Goal: Task Accomplishment & Management: Use online tool/utility

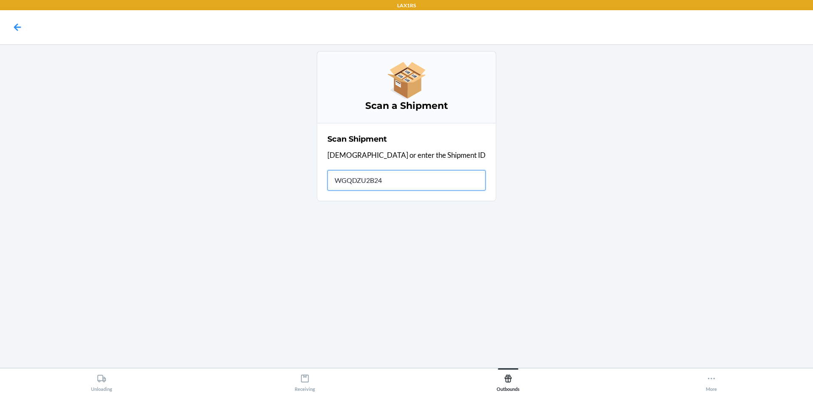
type input "WGQDZU2B24D"
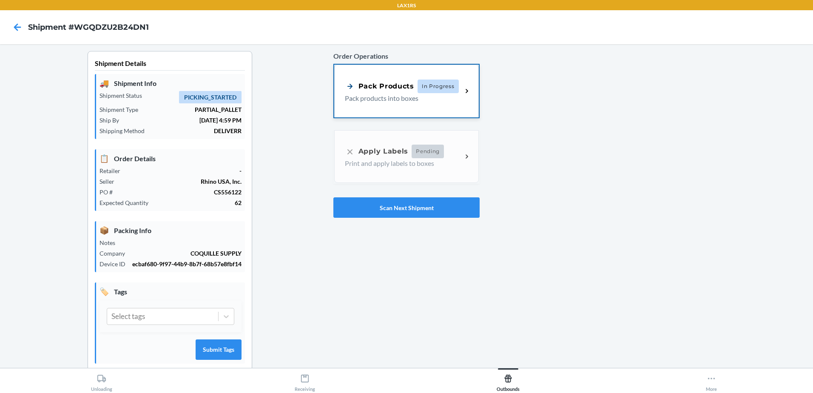
click at [388, 81] on div "Pack Products" at bounding box center [379, 86] width 69 height 11
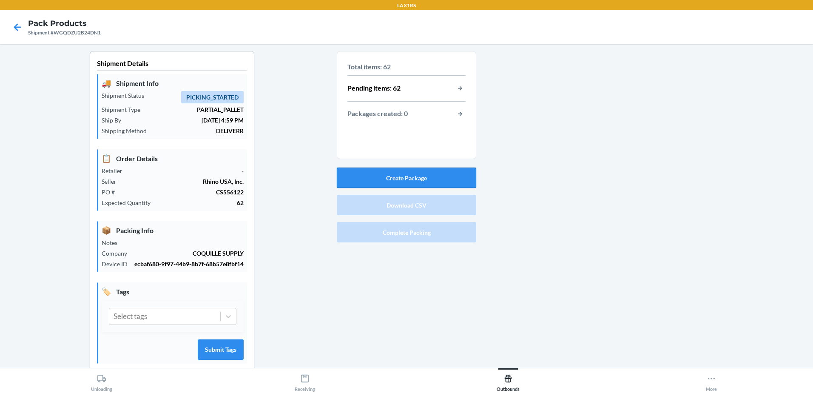
click at [419, 176] on button "Create Package" at bounding box center [407, 178] width 140 height 20
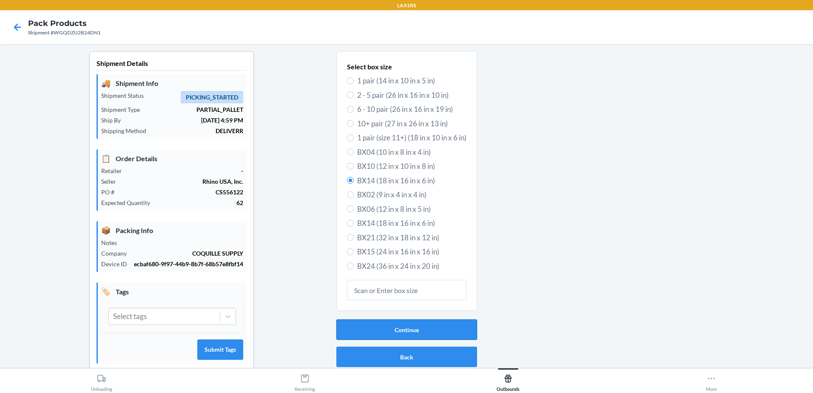
click at [457, 336] on button "Continue" at bounding box center [407, 330] width 141 height 20
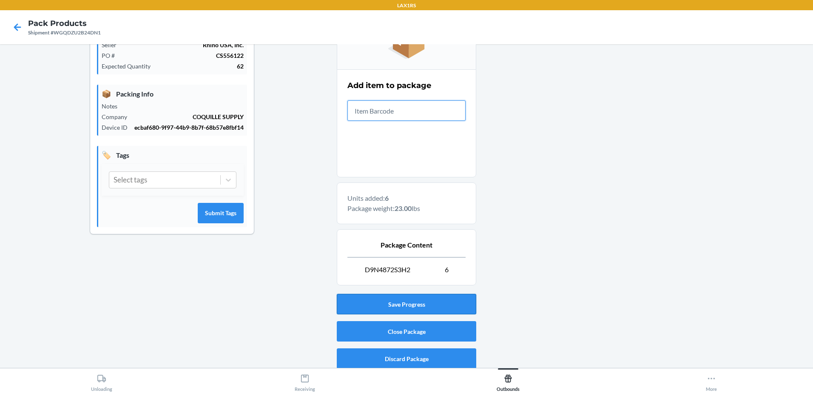
scroll to position [141, 0]
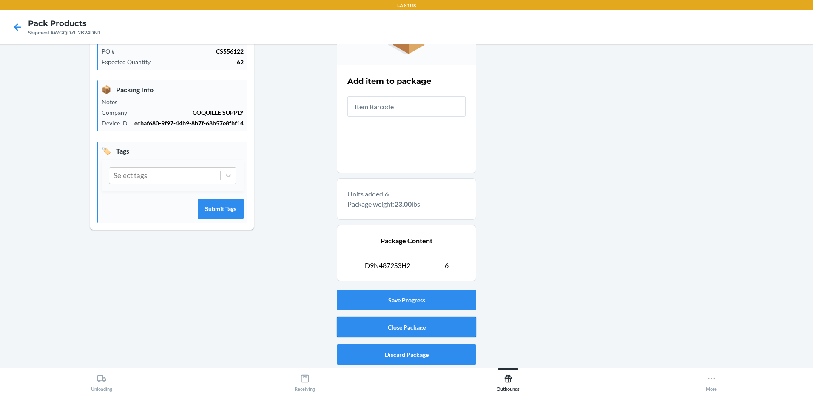
click at [417, 325] on button "Close Package" at bounding box center [407, 327] width 140 height 20
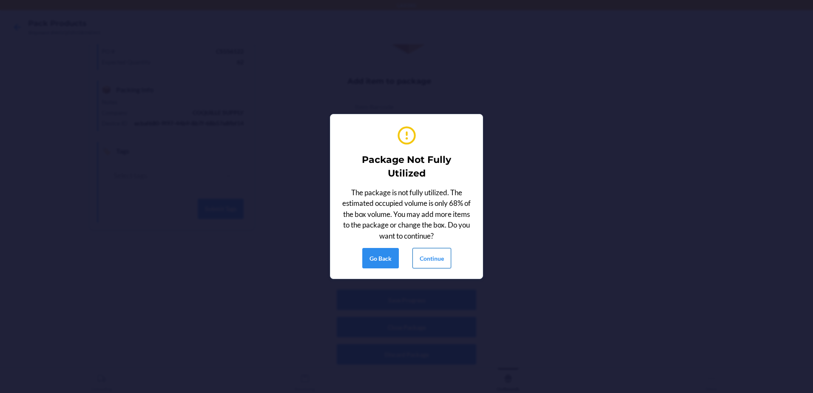
click at [443, 258] on button "Continue" at bounding box center [432, 258] width 39 height 20
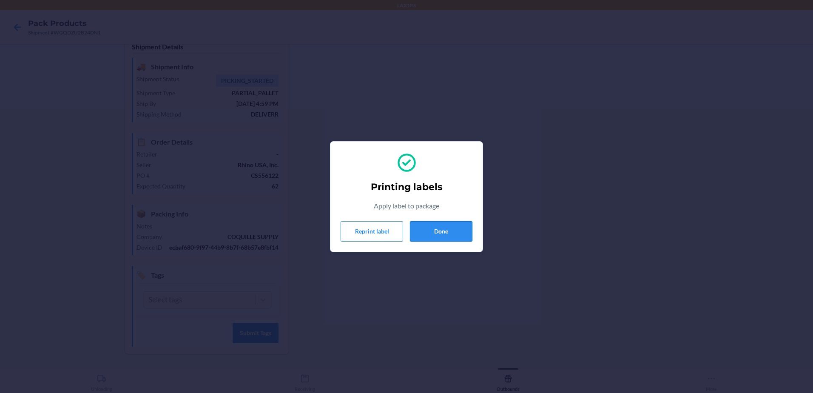
click at [462, 228] on button "Done" at bounding box center [441, 231] width 63 height 20
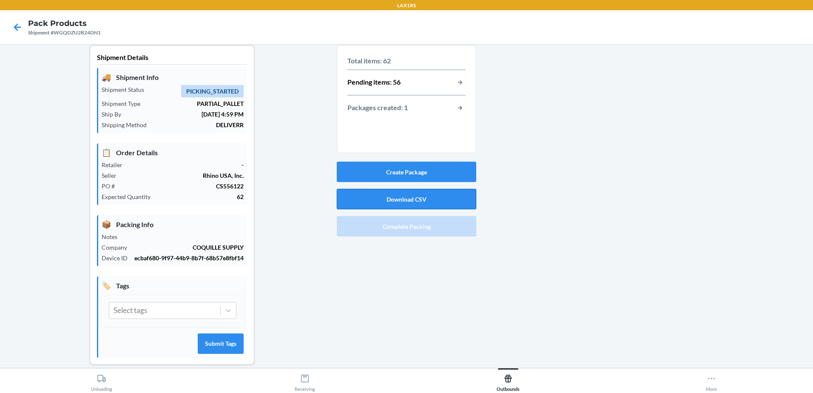
scroll to position [0, 0]
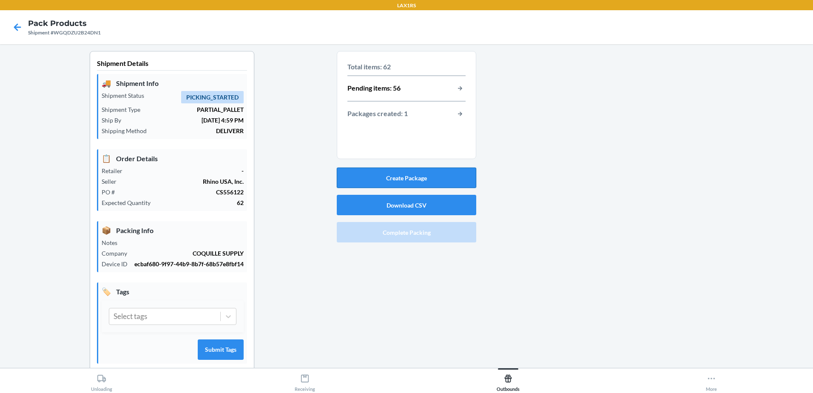
click at [411, 179] on button "Create Package" at bounding box center [407, 178] width 140 height 20
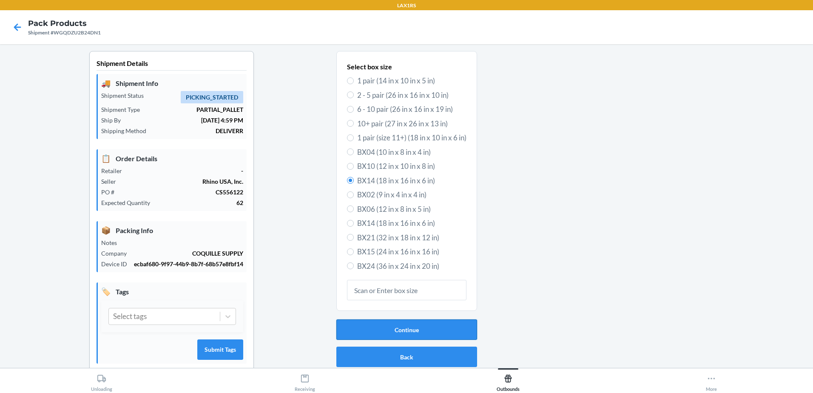
click at [409, 331] on button "Continue" at bounding box center [407, 330] width 141 height 20
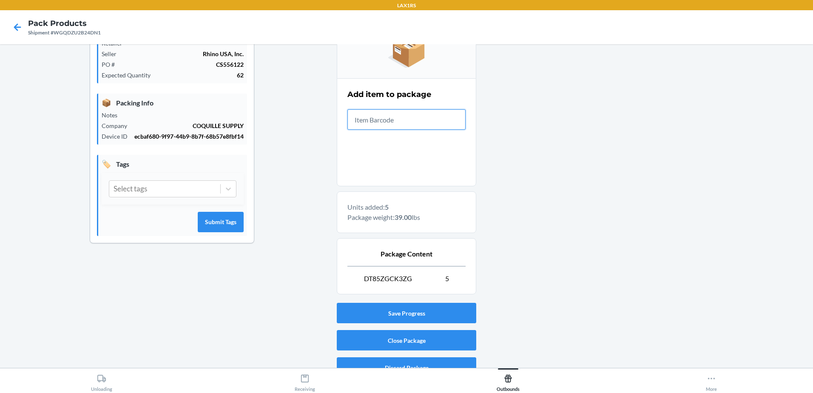
scroll to position [141, 0]
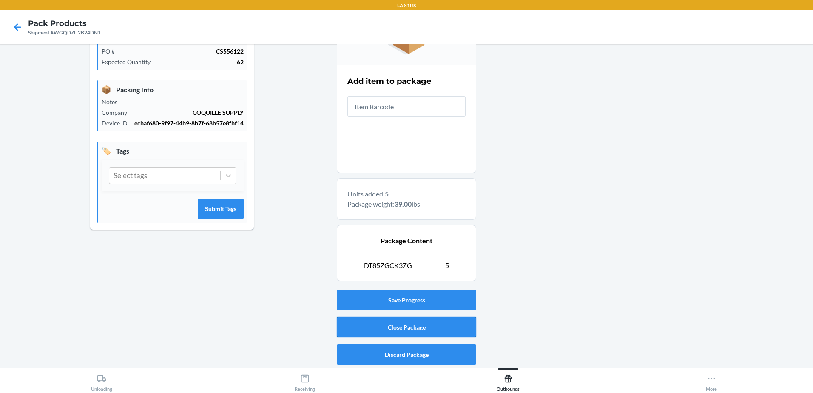
click at [402, 327] on button "Close Package" at bounding box center [407, 327] width 140 height 20
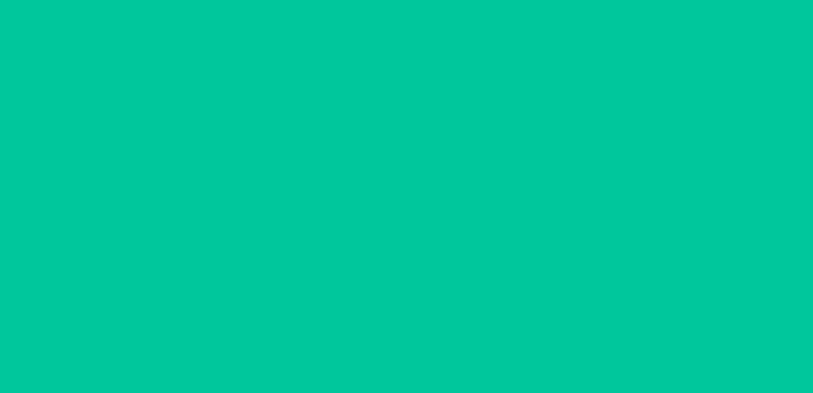
scroll to position [17, 0]
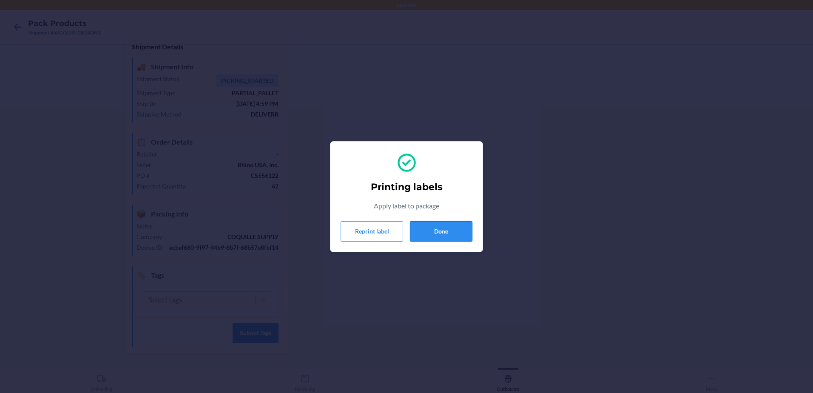
click at [453, 231] on button "Done" at bounding box center [441, 231] width 63 height 20
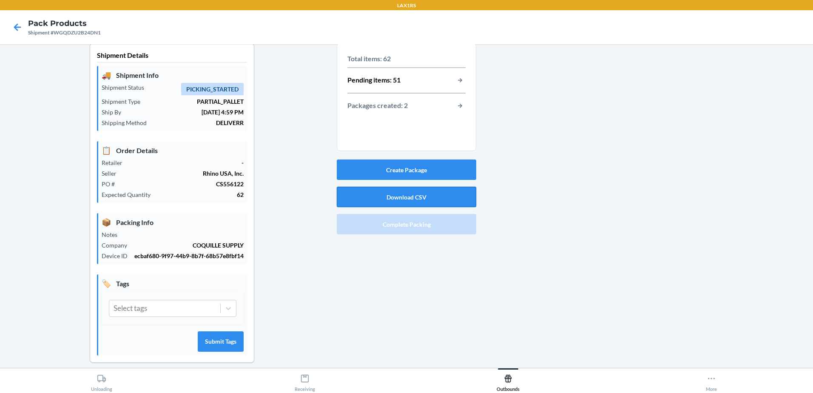
scroll to position [0, 0]
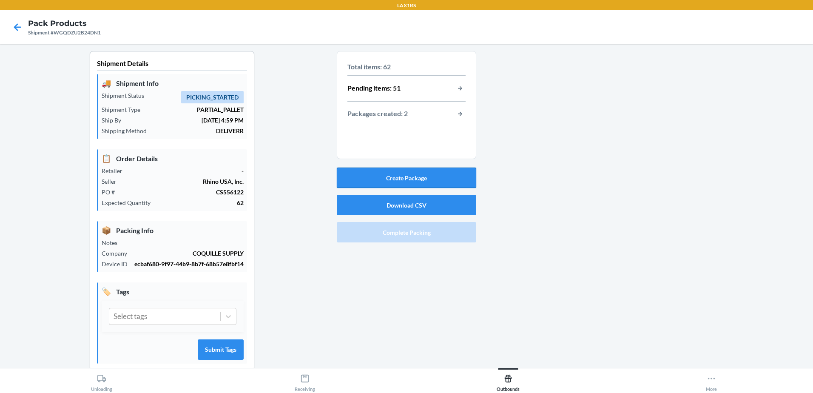
click at [390, 178] on button "Create Package" at bounding box center [407, 178] width 140 height 20
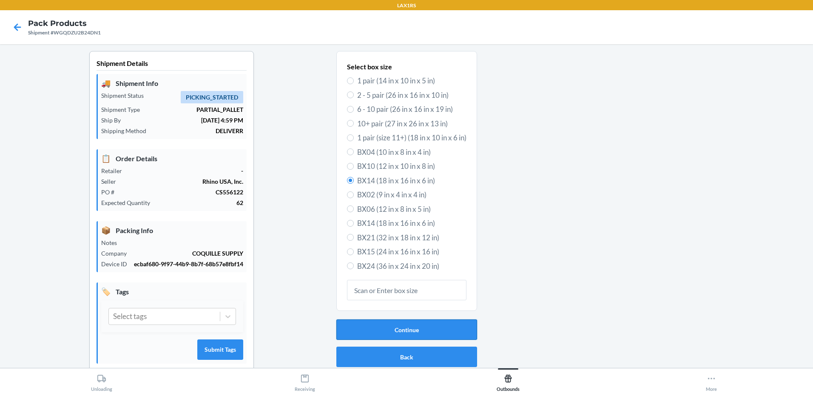
click at [416, 328] on button "Continue" at bounding box center [407, 330] width 141 height 20
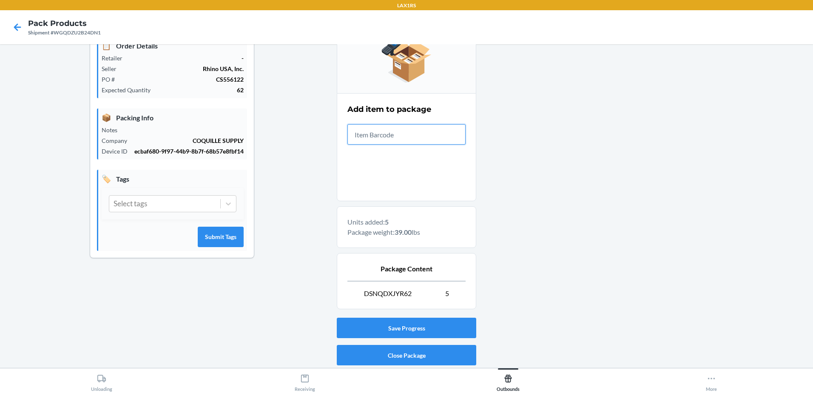
scroll to position [141, 0]
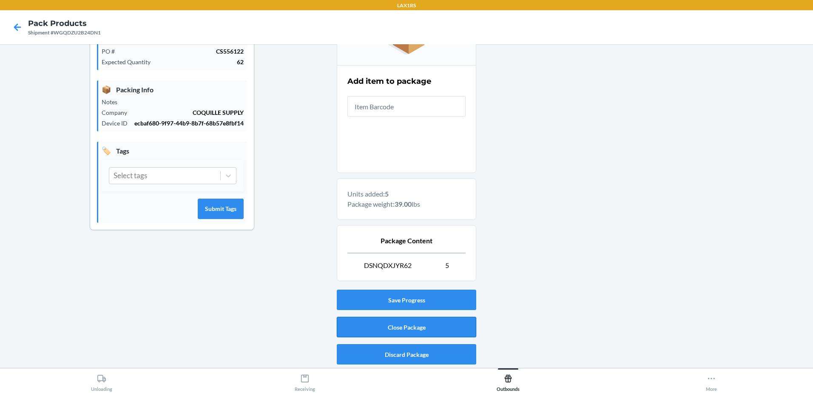
click at [421, 325] on button "Close Package" at bounding box center [407, 327] width 140 height 20
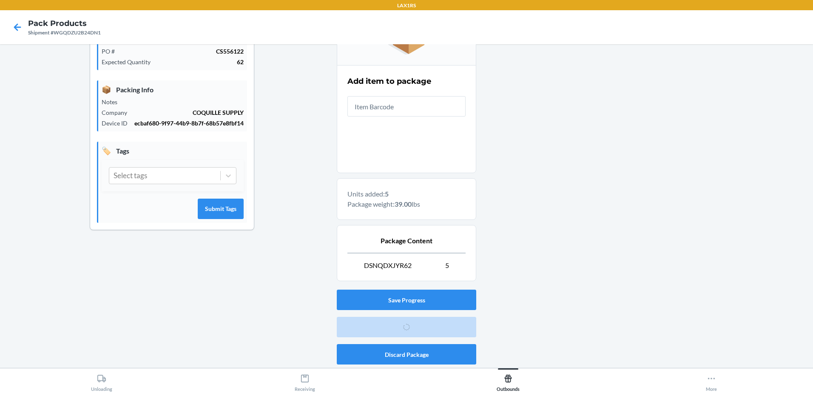
scroll to position [17, 0]
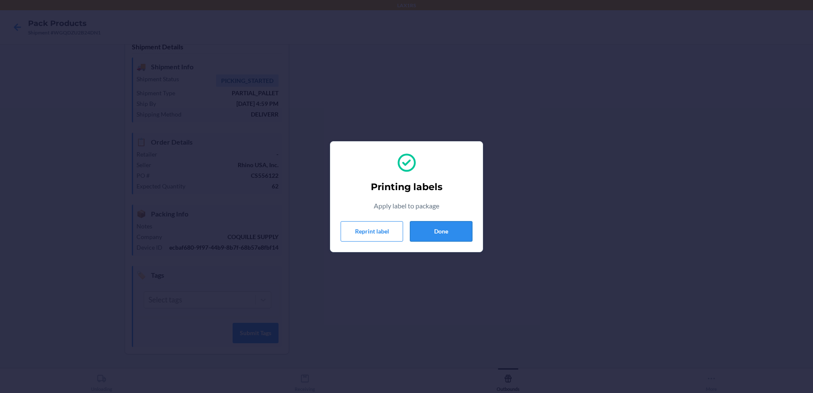
click at [451, 227] on button "Done" at bounding box center [441, 231] width 63 height 20
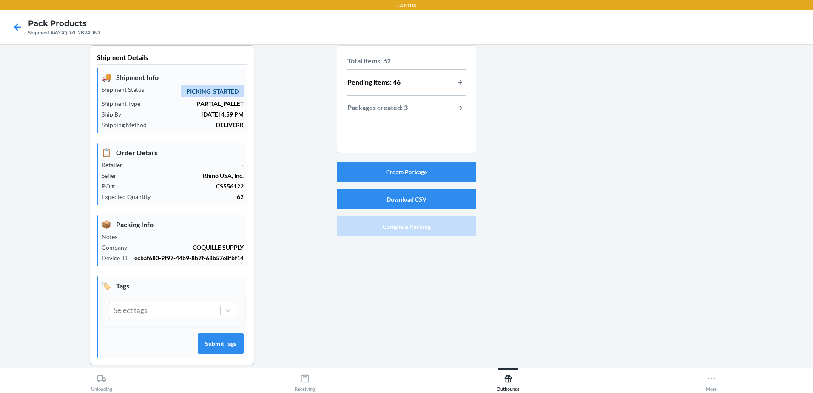
scroll to position [0, 0]
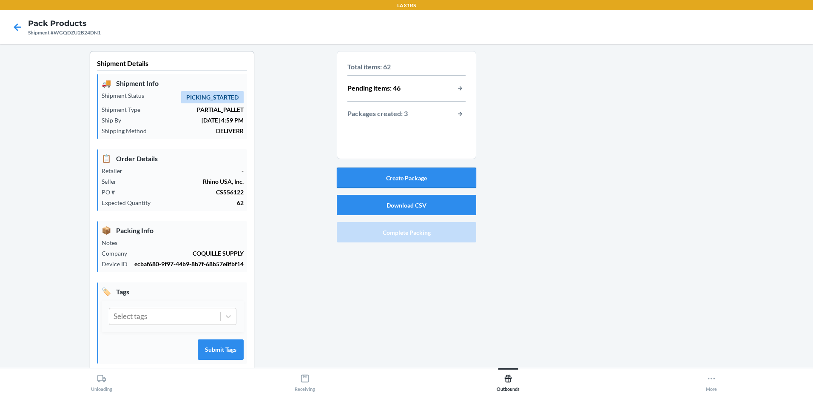
click at [408, 178] on button "Create Package" at bounding box center [407, 178] width 140 height 20
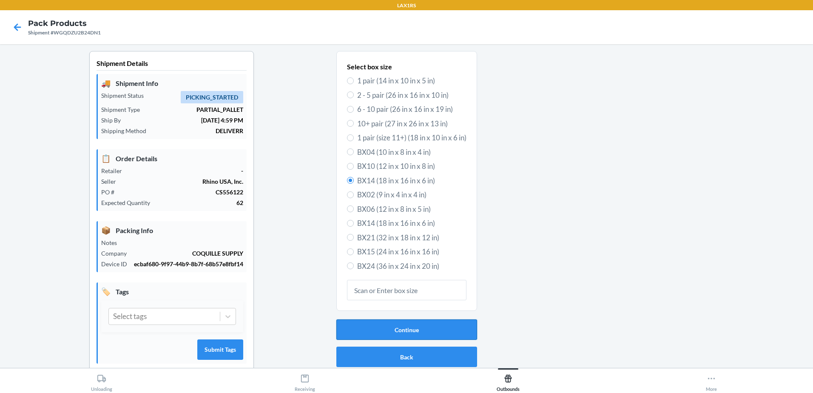
click at [423, 329] on button "Continue" at bounding box center [407, 330] width 141 height 20
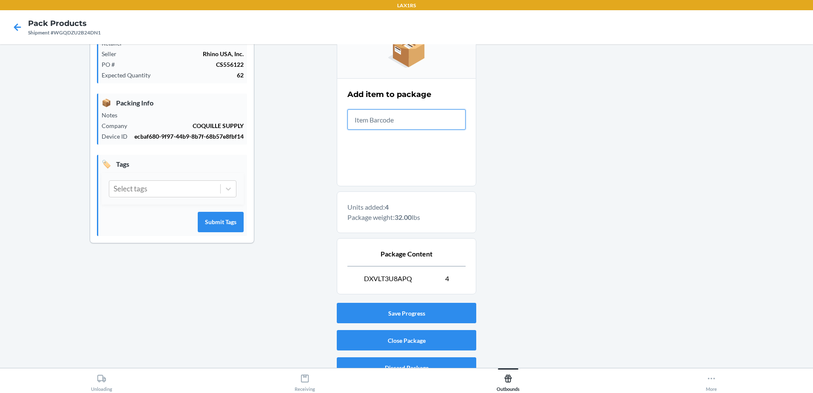
scroll to position [141, 0]
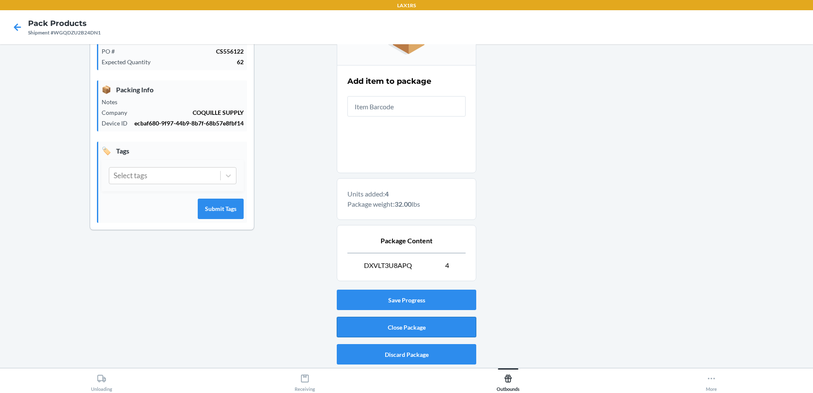
click at [431, 325] on button "Close Package" at bounding box center [407, 327] width 140 height 20
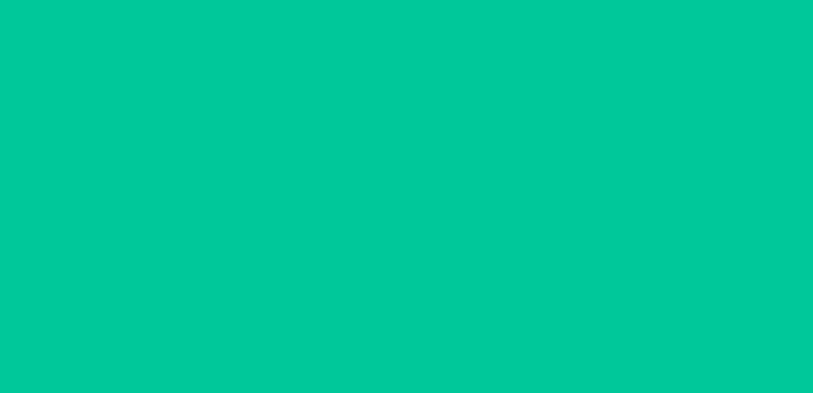
scroll to position [17, 0]
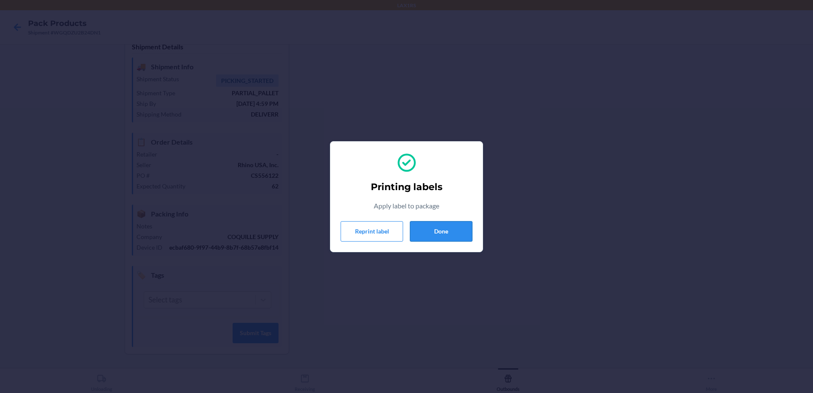
click at [439, 231] on button "Done" at bounding box center [441, 231] width 63 height 20
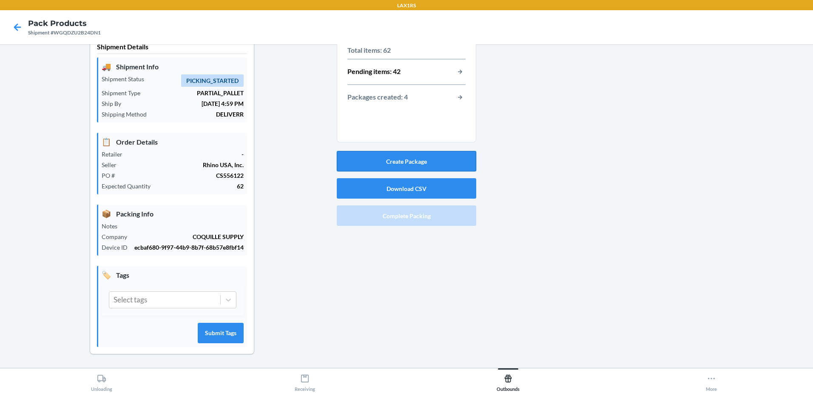
click at [414, 160] on button "Create Package" at bounding box center [407, 161] width 140 height 20
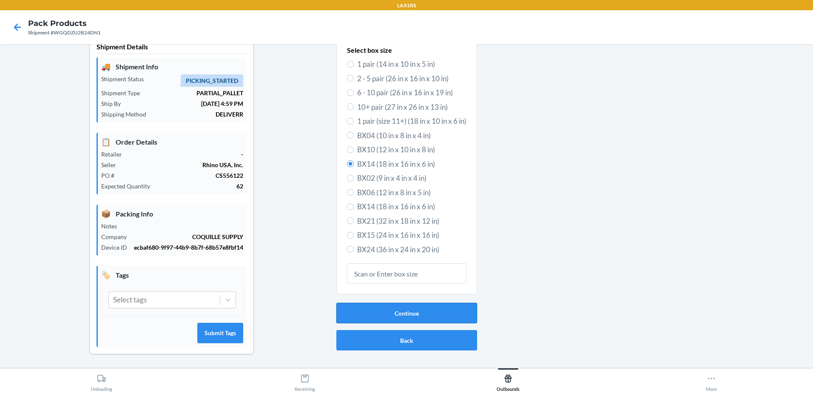
click at [405, 314] on button "Continue" at bounding box center [407, 313] width 141 height 20
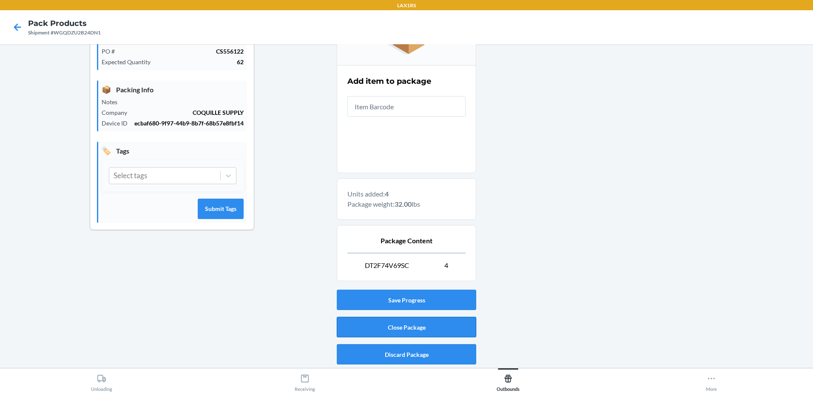
click at [399, 323] on button "Close Package" at bounding box center [407, 327] width 140 height 20
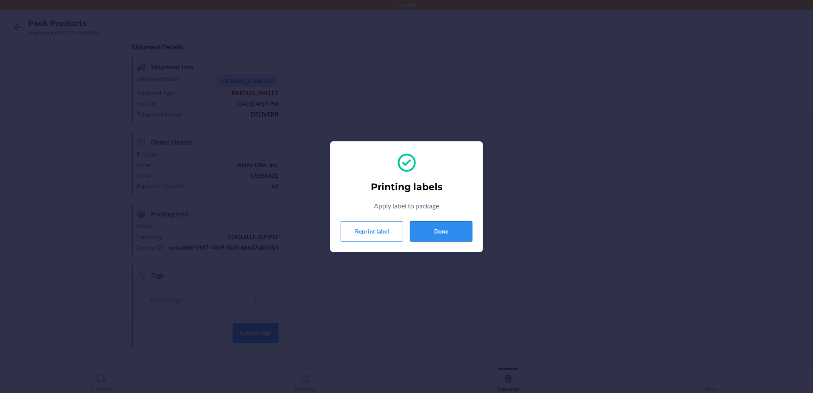
click at [436, 233] on button "Done" at bounding box center [441, 231] width 63 height 20
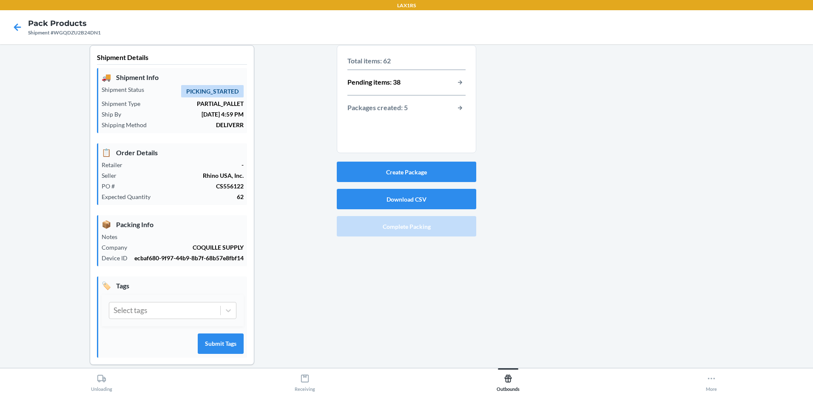
scroll to position [0, 0]
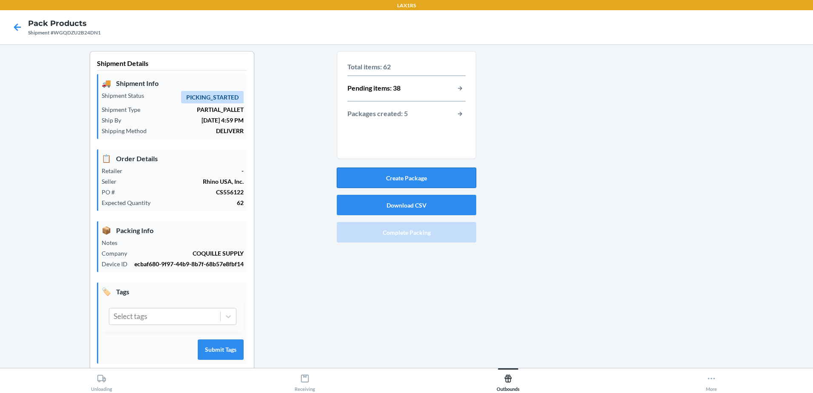
click at [400, 178] on button "Create Package" at bounding box center [407, 178] width 140 height 20
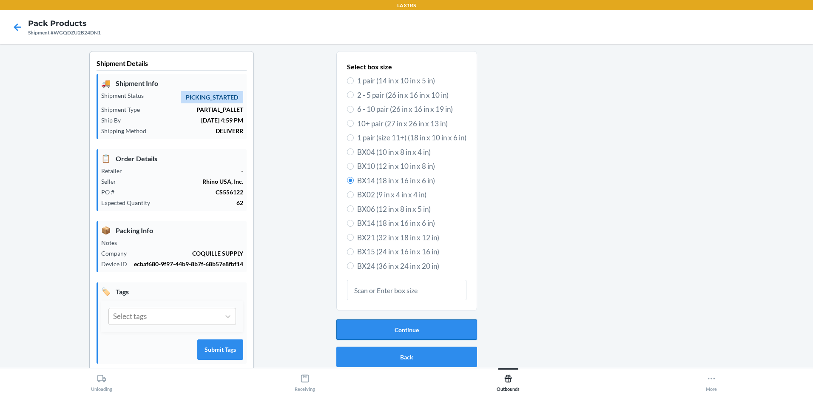
click at [404, 326] on button "Continue" at bounding box center [407, 330] width 141 height 20
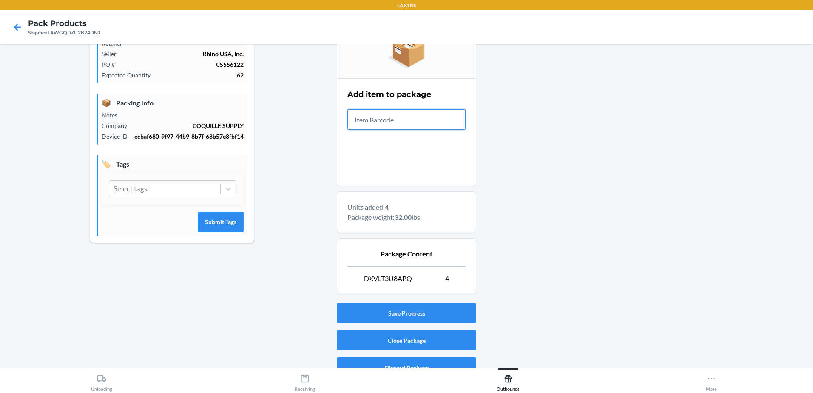
scroll to position [141, 0]
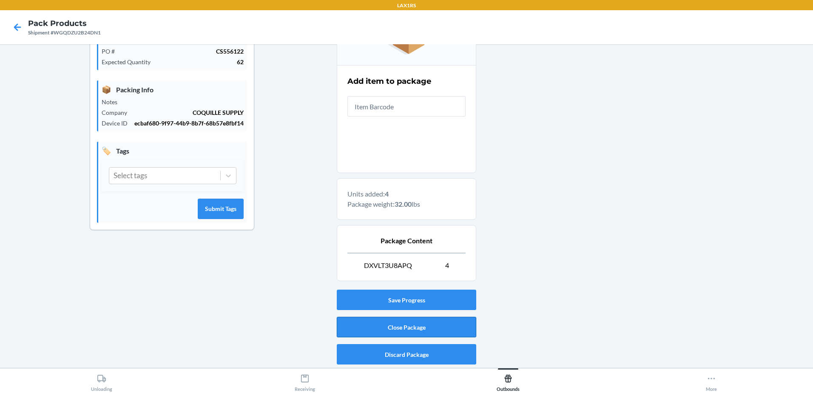
click at [401, 327] on button "Close Package" at bounding box center [407, 327] width 140 height 20
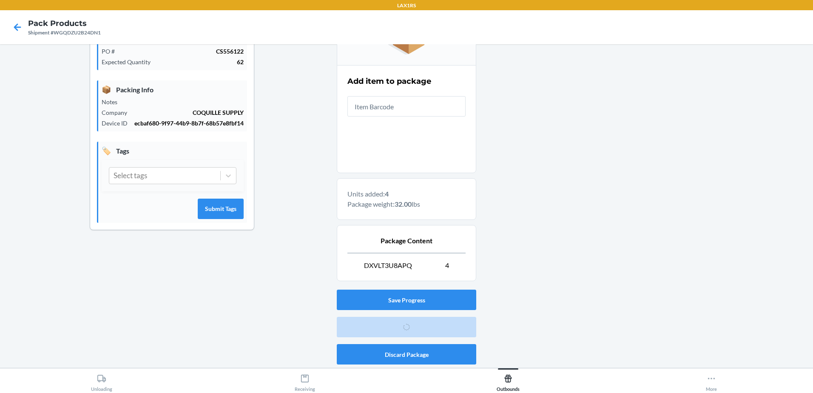
scroll to position [17, 0]
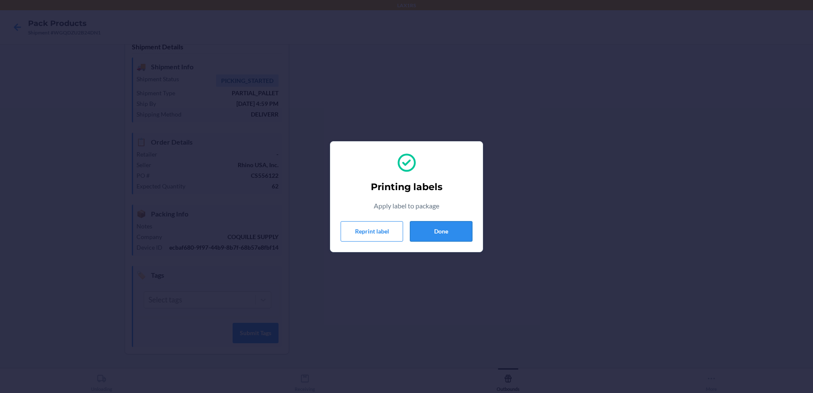
click at [437, 230] on button "Done" at bounding box center [441, 231] width 63 height 20
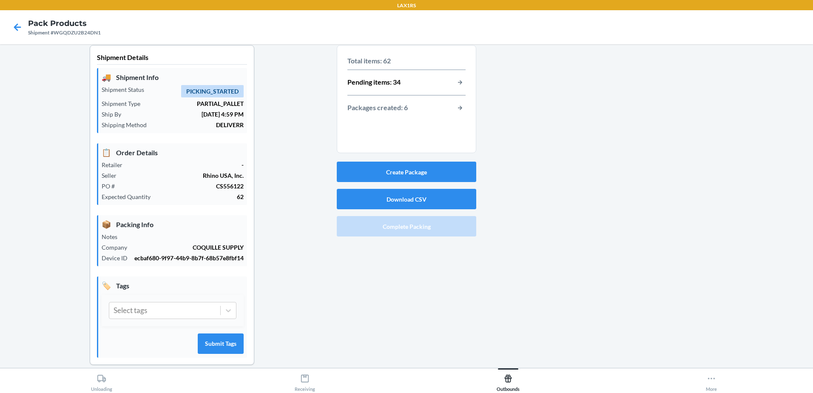
scroll to position [0, 0]
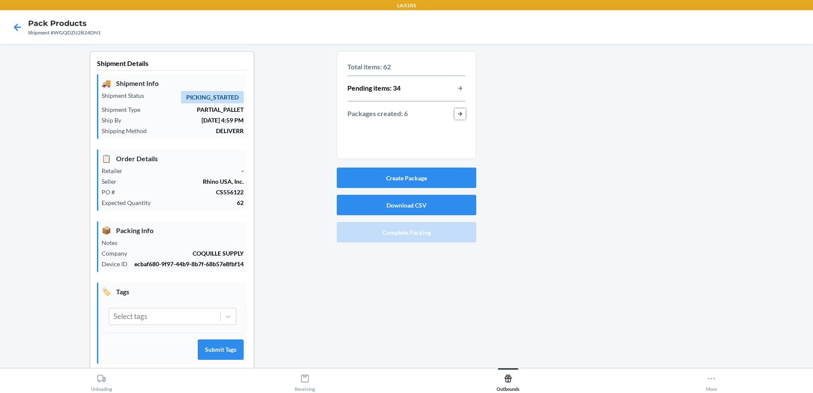
click at [455, 114] on button "button-view-packages-created" at bounding box center [460, 113] width 11 height 11
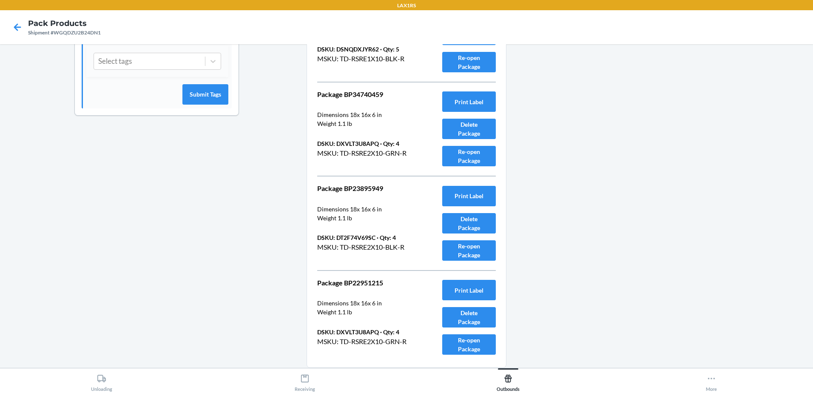
scroll to position [288, 0]
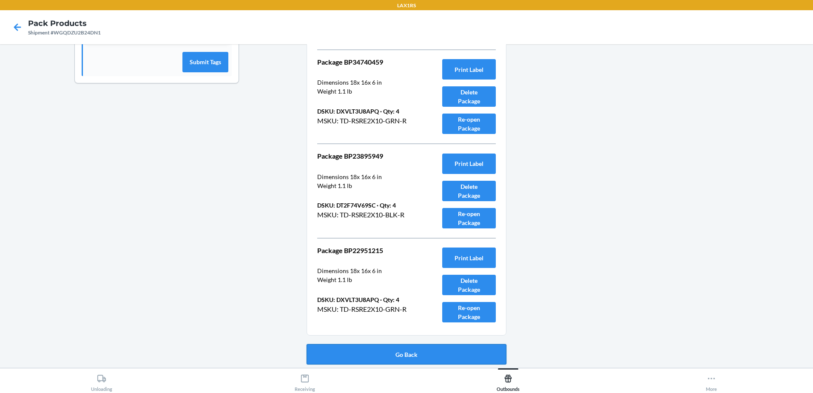
click at [409, 352] on button "Go Back" at bounding box center [407, 354] width 200 height 20
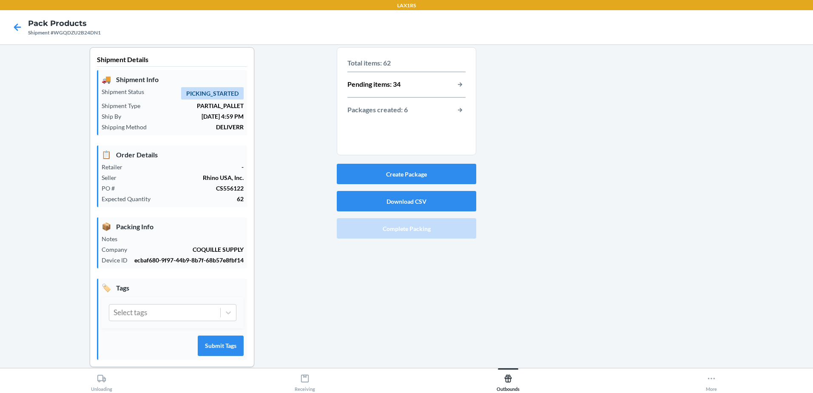
scroll to position [0, 0]
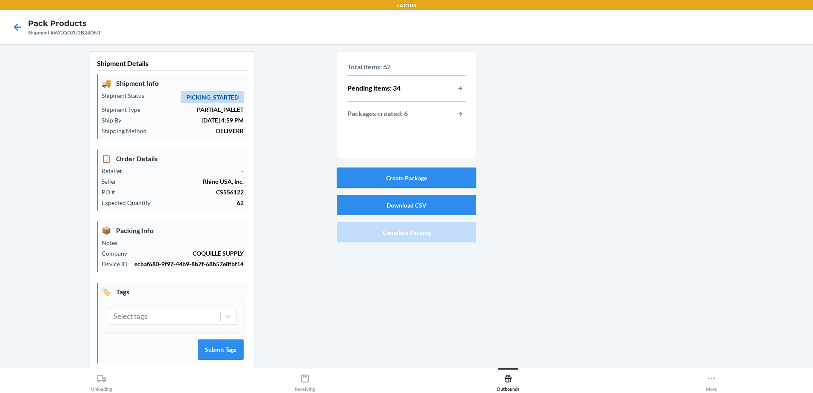
click at [402, 180] on button "Create Package" at bounding box center [407, 178] width 140 height 20
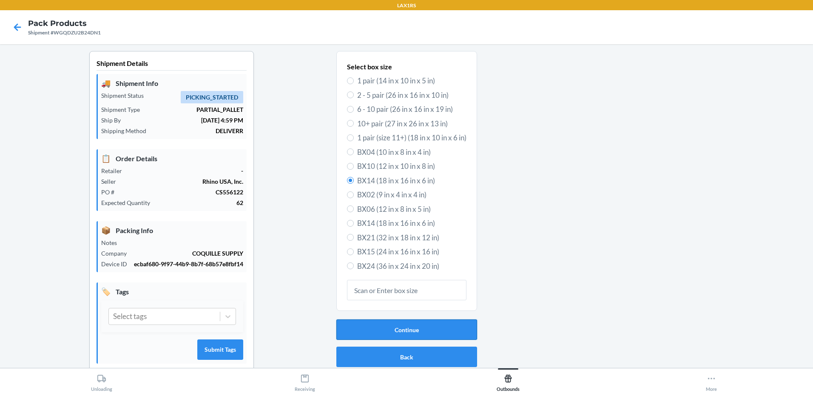
click at [411, 332] on button "Continue" at bounding box center [407, 330] width 141 height 20
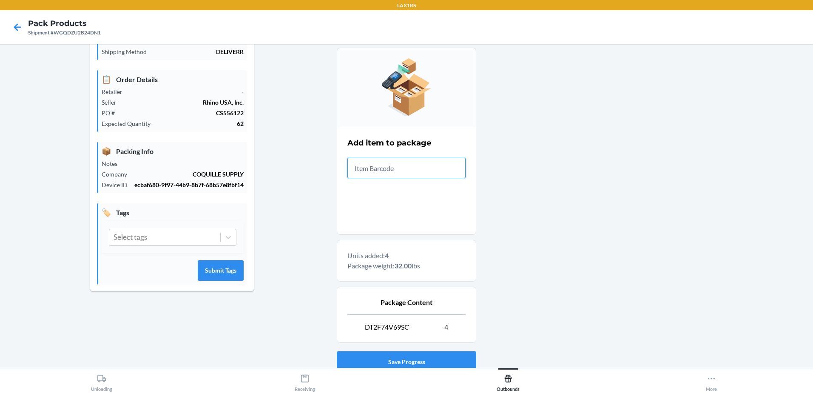
scroll to position [141, 0]
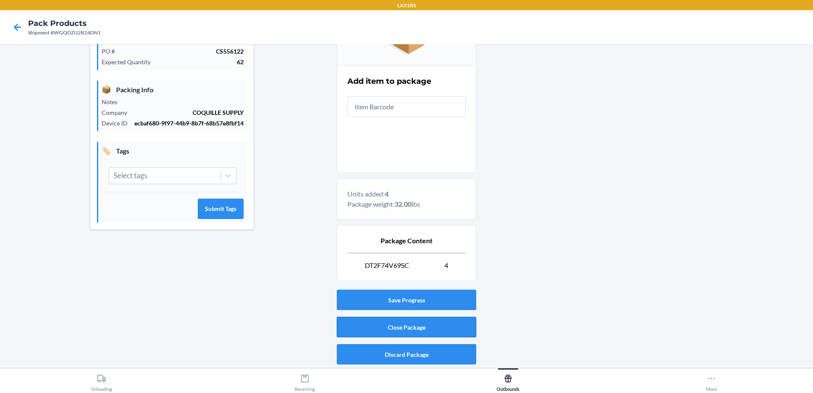
click at [421, 328] on button "Close Package" at bounding box center [407, 327] width 140 height 20
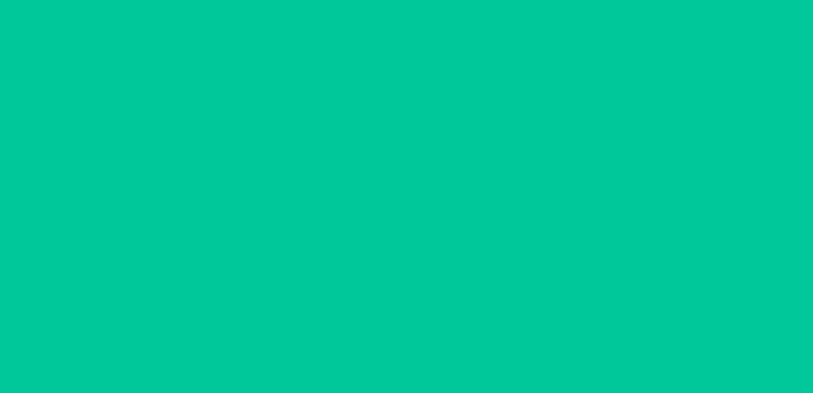
scroll to position [17, 0]
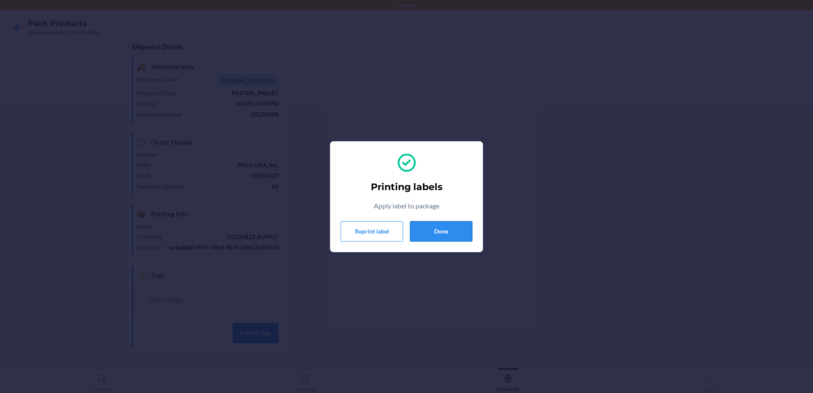
click at [448, 231] on button "Done" at bounding box center [441, 231] width 63 height 20
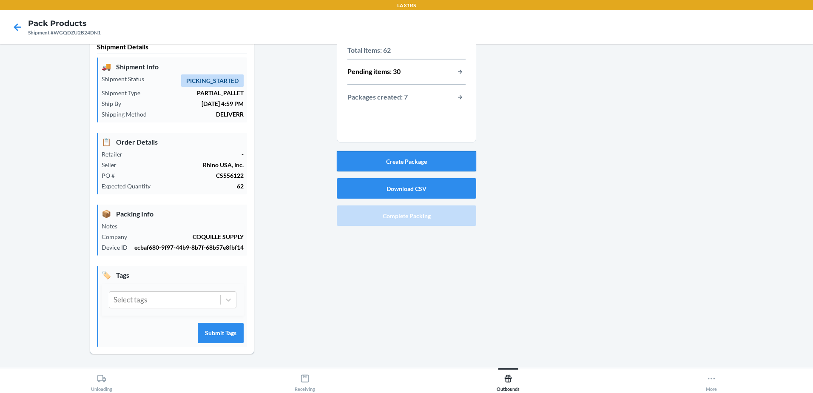
click at [402, 159] on button "Create Package" at bounding box center [407, 161] width 140 height 20
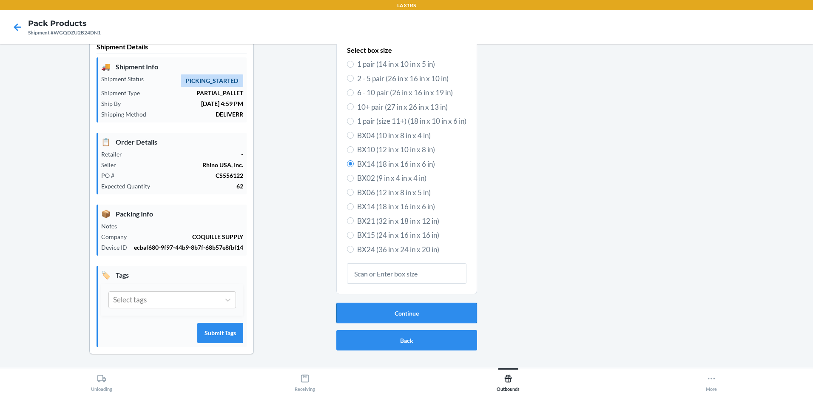
click at [406, 310] on button "Continue" at bounding box center [407, 313] width 141 height 20
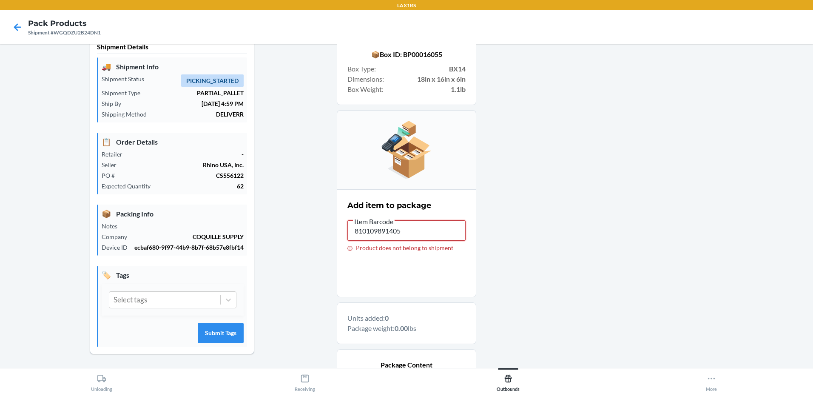
drag, startPoint x: 408, startPoint y: 234, endPoint x: 236, endPoint y: 268, distance: 175.6
click at [236, 268] on div "Shipment Details 🚚 Shipment Info Shipment Status PICKING_STARTED Shipment Type …" at bounding box center [407, 254] width 800 height 441
type input "DT85ZGCK3ZG"
drag, startPoint x: 401, startPoint y: 231, endPoint x: 350, endPoint y: 236, distance: 51.4
click at [348, 234] on input "DT85ZGCK3ZG" at bounding box center [407, 230] width 118 height 20
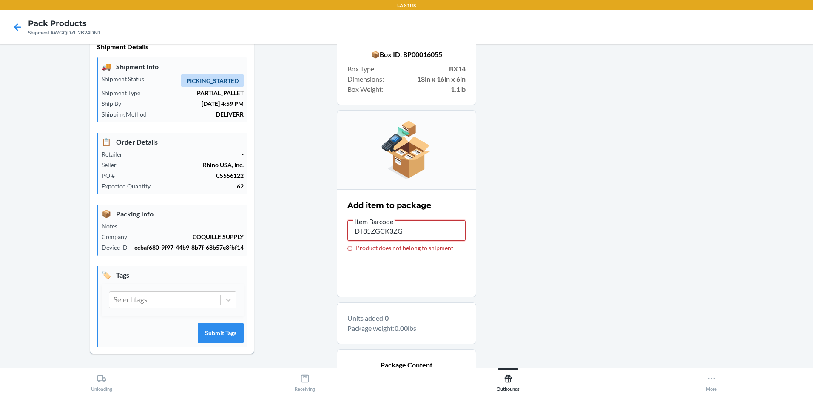
click at [405, 228] on input "DT85ZGCK3ZG" at bounding box center [407, 230] width 118 height 20
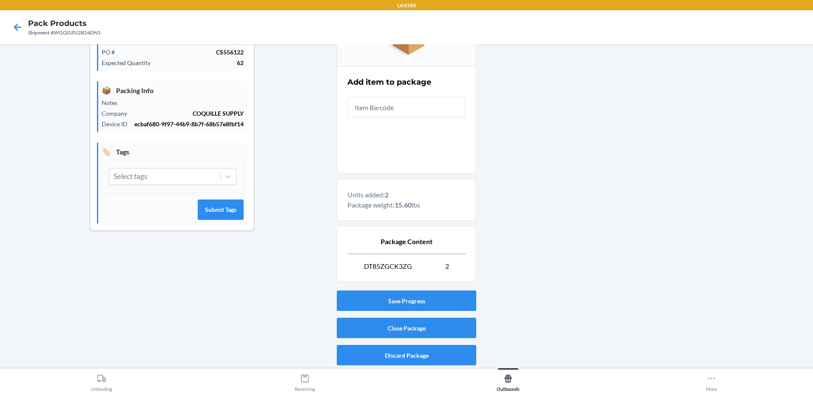
scroll to position [141, 0]
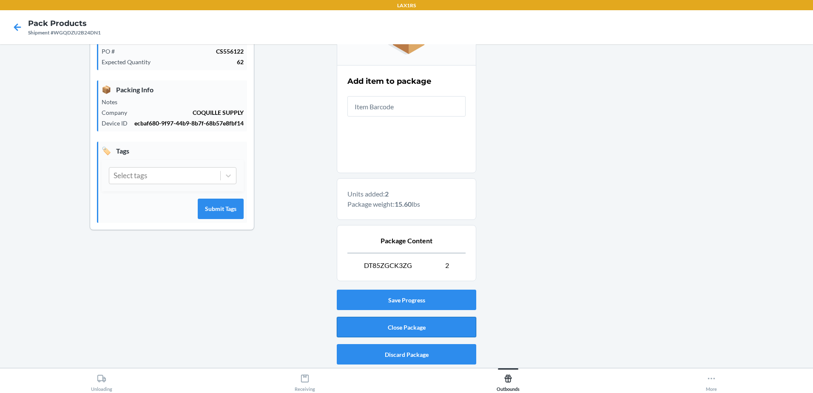
click at [404, 326] on button "Close Package" at bounding box center [407, 327] width 140 height 20
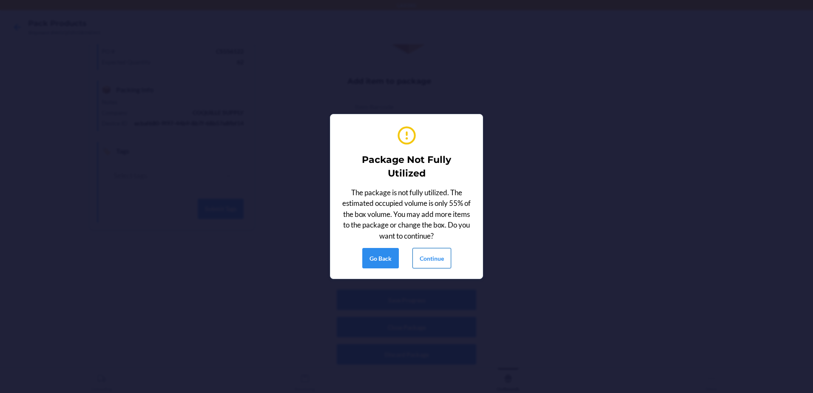
click at [437, 259] on button "Continue" at bounding box center [432, 258] width 39 height 20
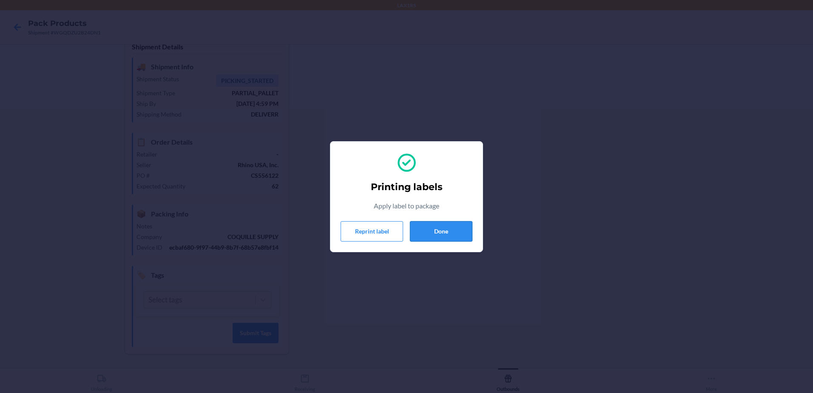
click at [444, 228] on button "Done" at bounding box center [441, 231] width 63 height 20
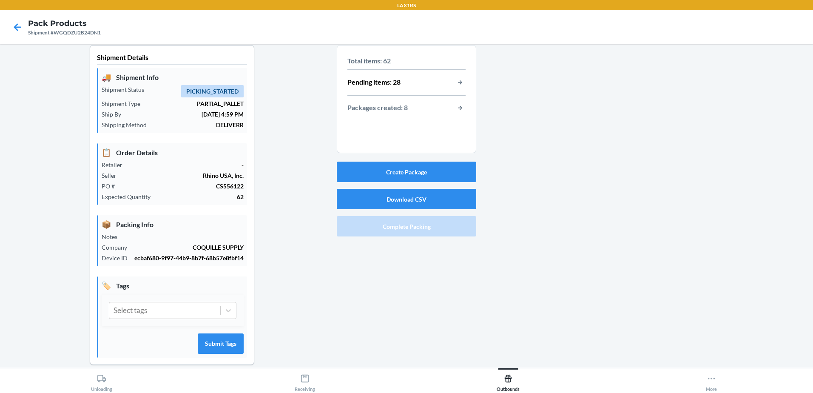
scroll to position [0, 0]
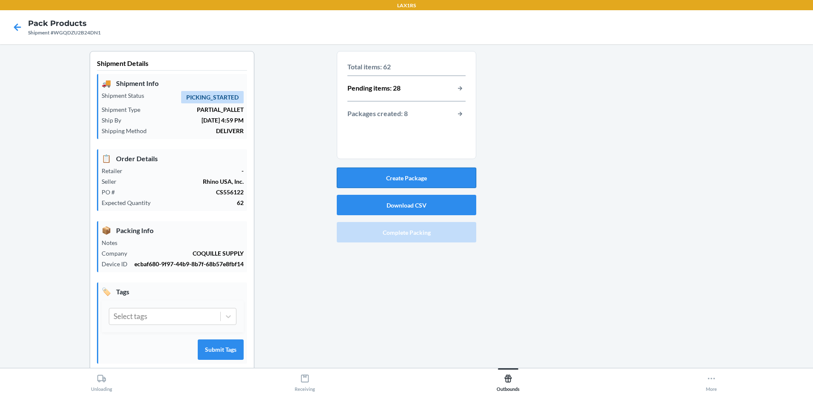
click at [417, 177] on button "Create Package" at bounding box center [407, 178] width 140 height 20
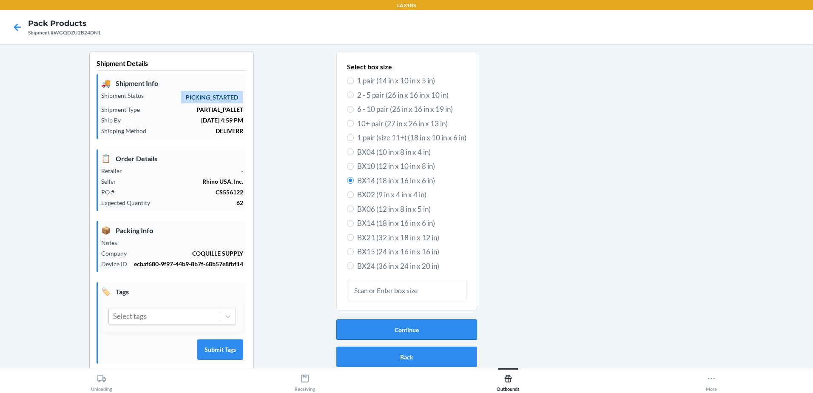
click at [392, 326] on button "Continue" at bounding box center [407, 330] width 141 height 20
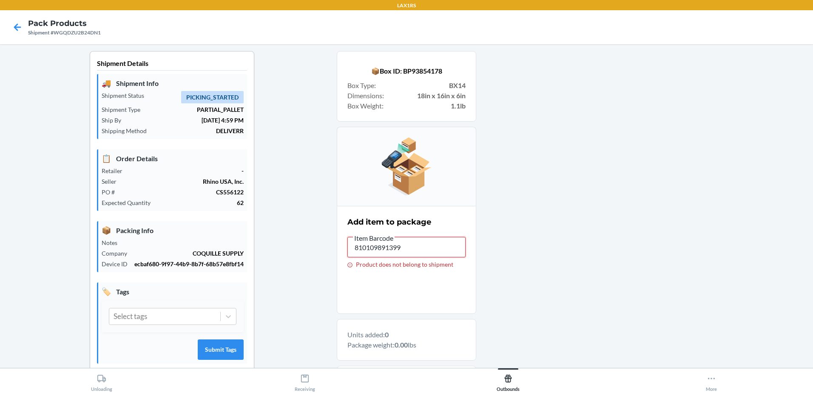
drag, startPoint x: 402, startPoint y: 248, endPoint x: 276, endPoint y: 255, distance: 126.6
click at [279, 254] on div "Shipment Details 🚚 Shipment Info Shipment Status PICKING_STARTED Shipment Type …" at bounding box center [407, 271] width 800 height 441
type input "DT2F74V69SC"
drag, startPoint x: 391, startPoint y: 254, endPoint x: 346, endPoint y: 252, distance: 45.1
click at [348, 252] on input "DT2F74V69SC" at bounding box center [407, 247] width 118 height 20
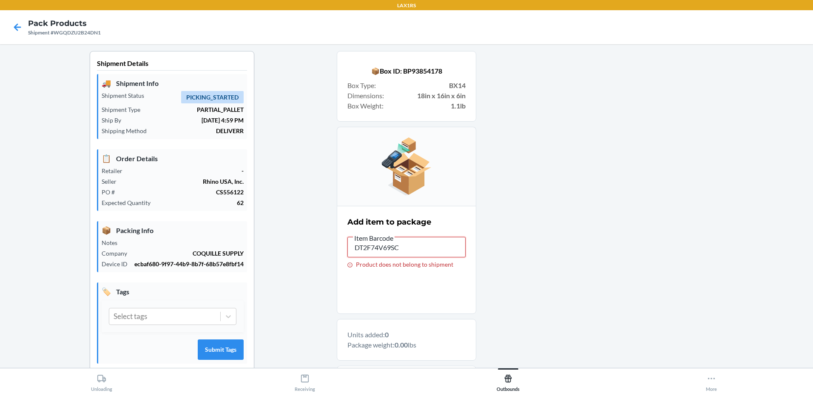
click at [419, 252] on input "DT2F74V69SC" at bounding box center [407, 247] width 118 height 20
drag, startPoint x: 400, startPoint y: 248, endPoint x: 344, endPoint y: 251, distance: 56.2
click at [348, 251] on input "DT2F74V69SC" at bounding box center [407, 247] width 118 height 20
type input "D"
type input "DSNQDXJYR62"
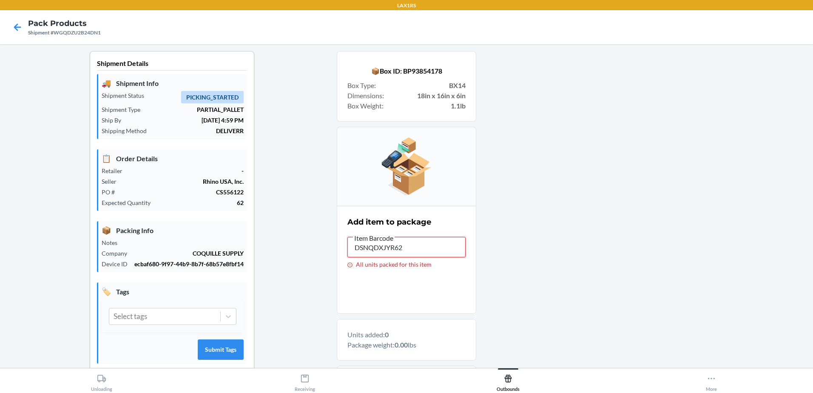
drag, startPoint x: 402, startPoint y: 250, endPoint x: 349, endPoint y: 254, distance: 52.5
click at [349, 254] on input "DSNQDXJYR62" at bounding box center [407, 247] width 118 height 20
click at [417, 245] on input "DSNQDXJYR62" at bounding box center [407, 247] width 118 height 20
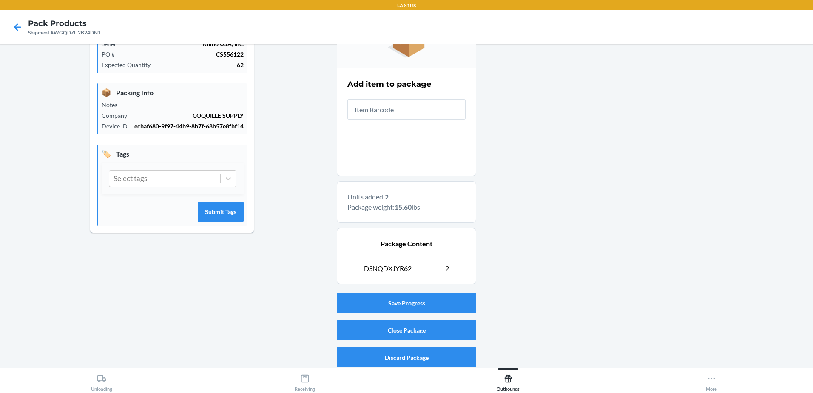
scroll to position [141, 0]
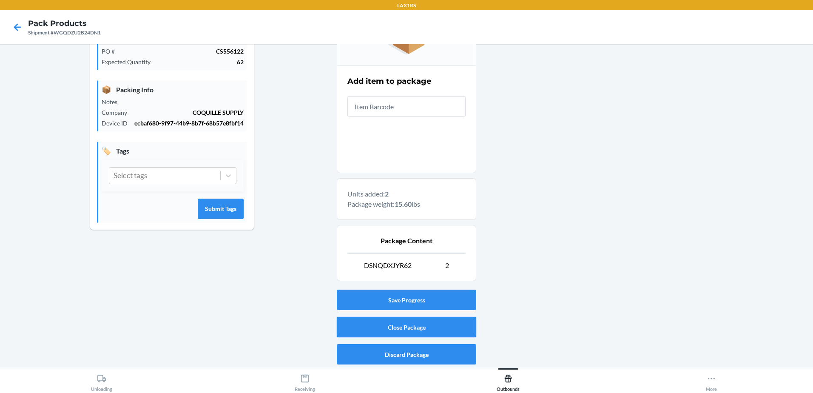
click at [408, 325] on button "Close Package" at bounding box center [407, 327] width 140 height 20
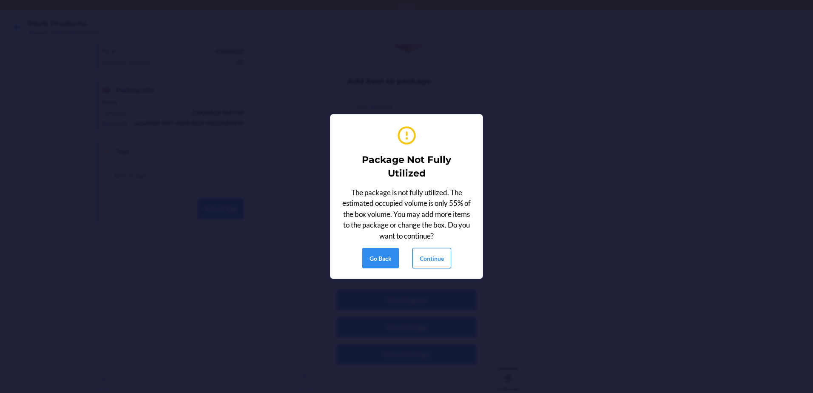
click at [440, 260] on button "Continue" at bounding box center [432, 258] width 39 height 20
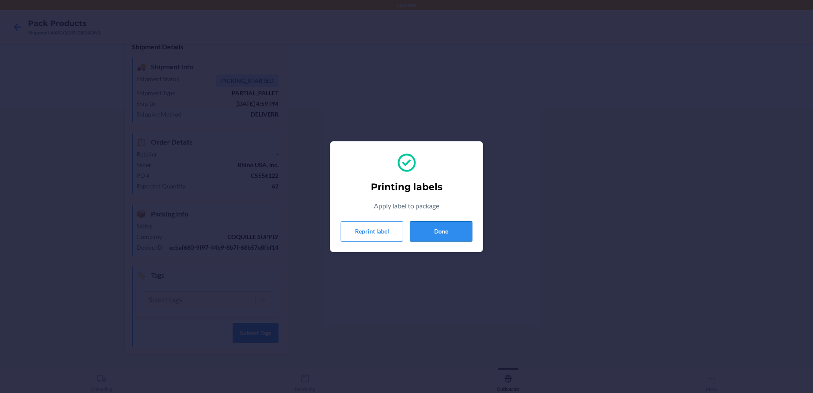
click at [448, 228] on button "Done" at bounding box center [441, 231] width 63 height 20
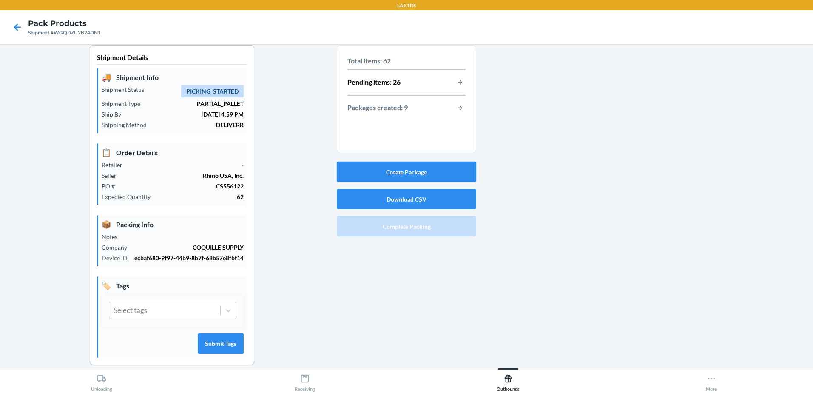
scroll to position [0, 0]
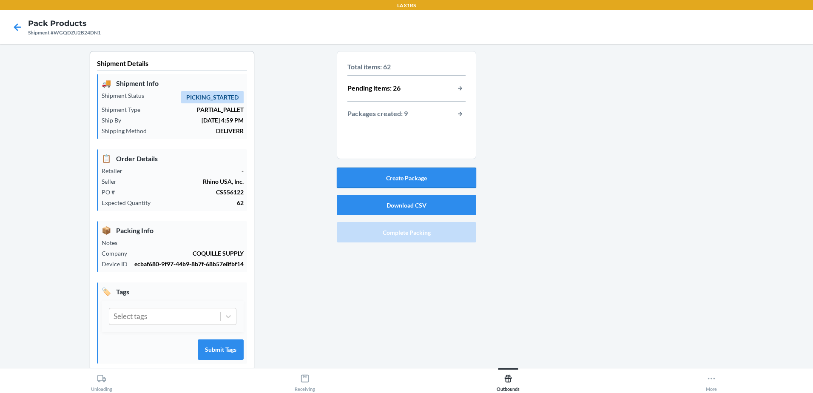
click at [393, 174] on button "Create Package" at bounding box center [407, 178] width 140 height 20
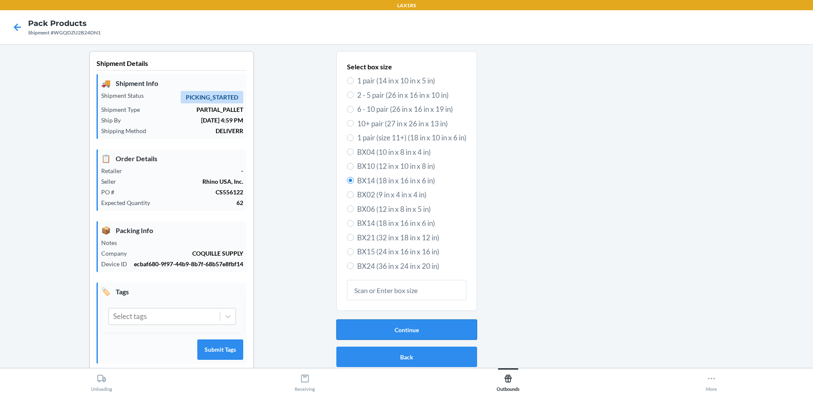
click at [412, 328] on button "Continue" at bounding box center [407, 330] width 141 height 20
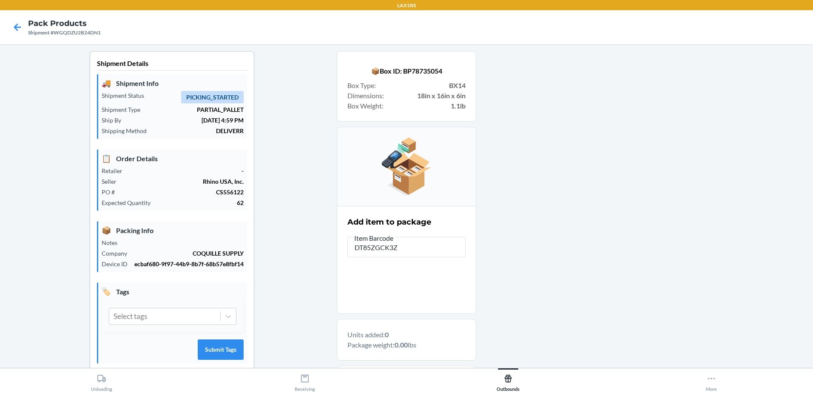
type input "DT85ZGCK3ZG"
type input "DSNQDXJYR62"
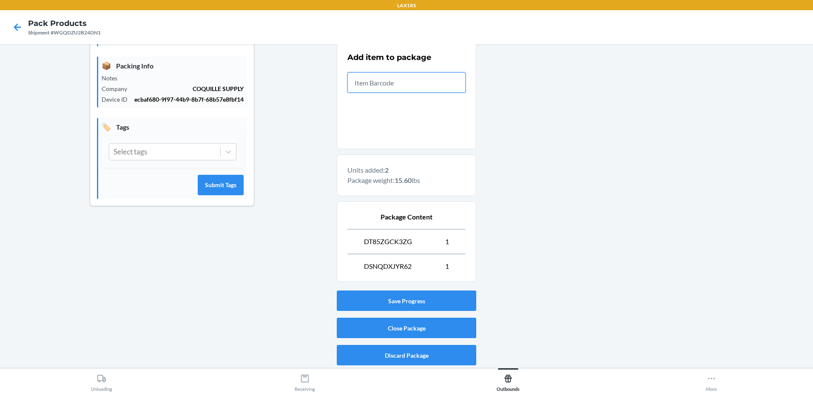
scroll to position [165, 0]
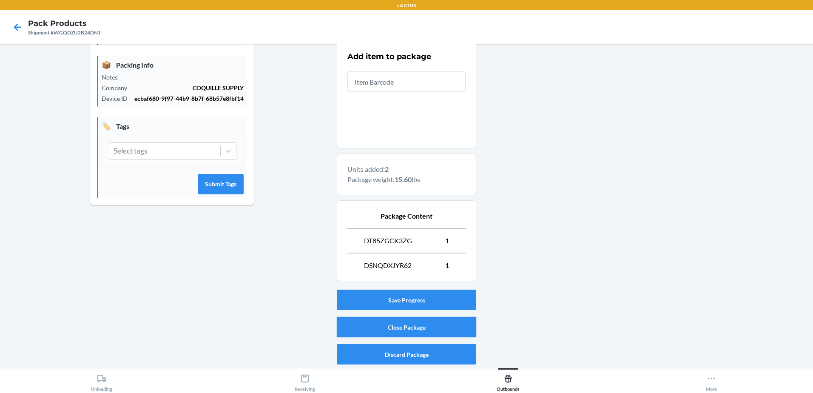
click at [418, 325] on button "Close Package" at bounding box center [407, 327] width 140 height 20
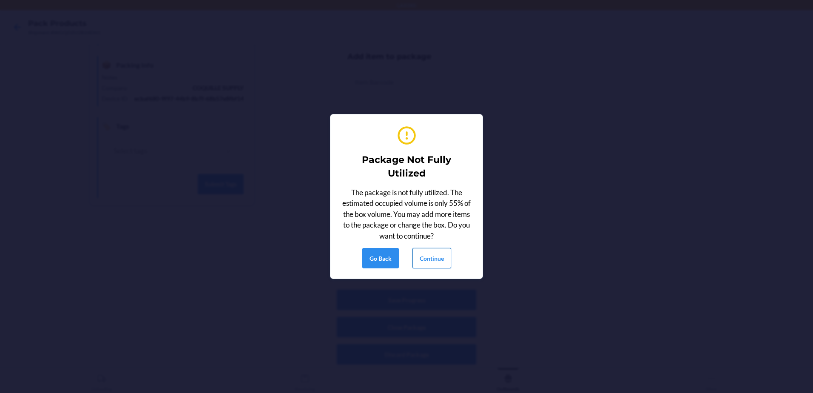
click at [445, 261] on button "Continue" at bounding box center [432, 258] width 39 height 20
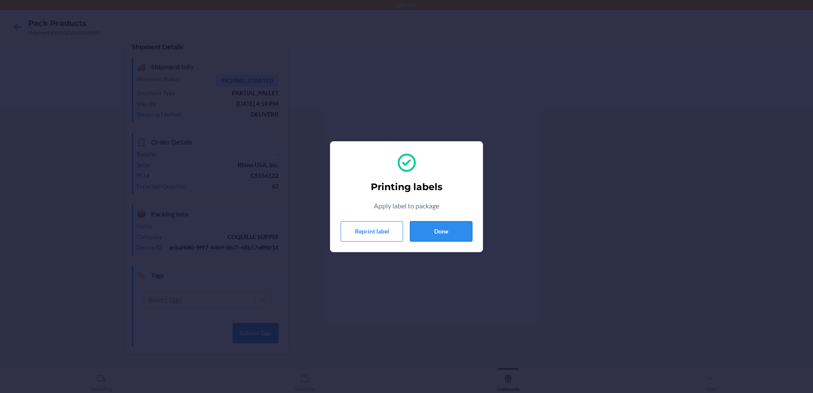
click at [446, 231] on button "Done" at bounding box center [441, 231] width 63 height 20
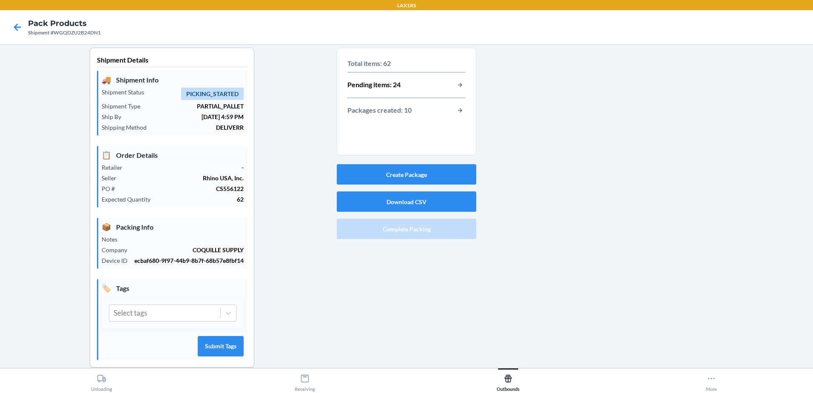
scroll to position [0, 0]
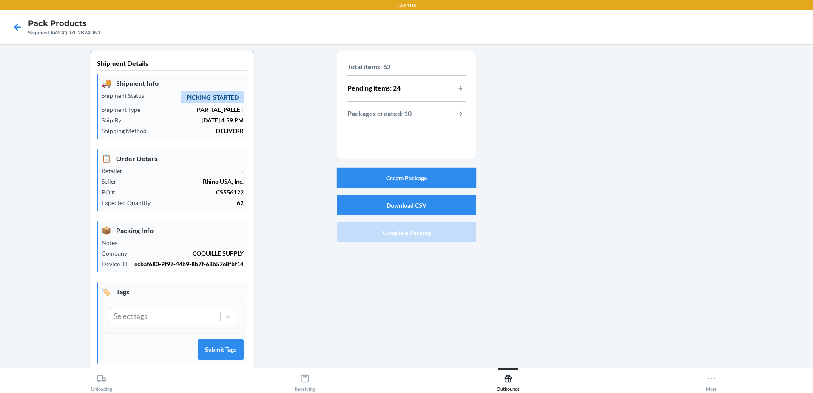
click at [397, 175] on button "Create Package" at bounding box center [407, 178] width 140 height 20
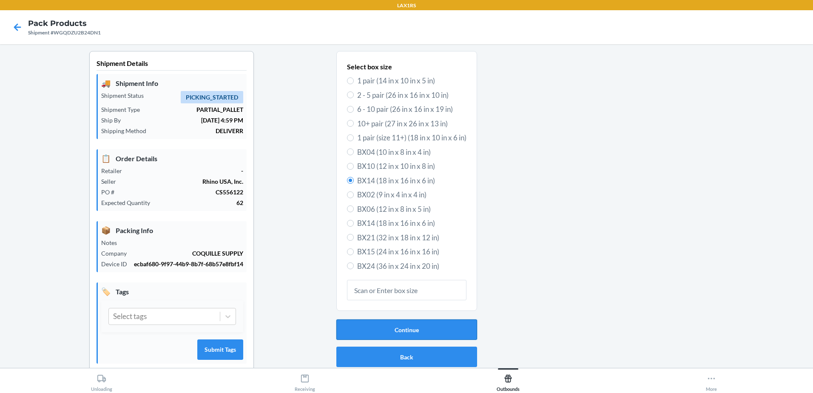
click at [395, 324] on button "Continue" at bounding box center [407, 330] width 141 height 20
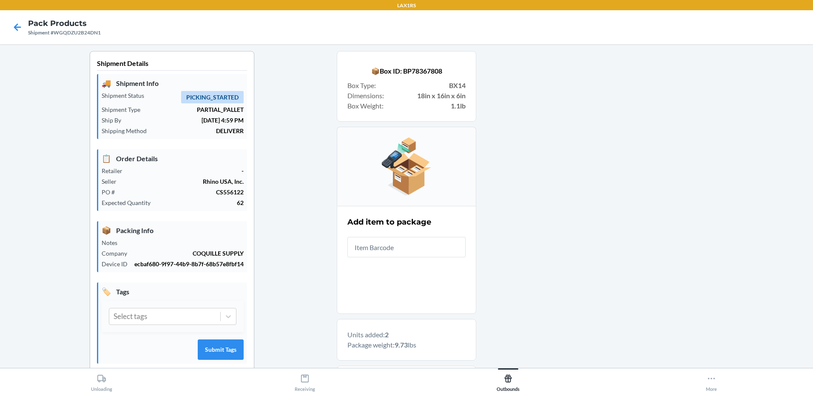
drag, startPoint x: 322, startPoint y: 181, endPoint x: 480, endPoint y: 209, distance: 160.3
click at [480, 209] on div at bounding box center [642, 280] width 330 height 458
click at [392, 245] on input "text" at bounding box center [407, 247] width 118 height 20
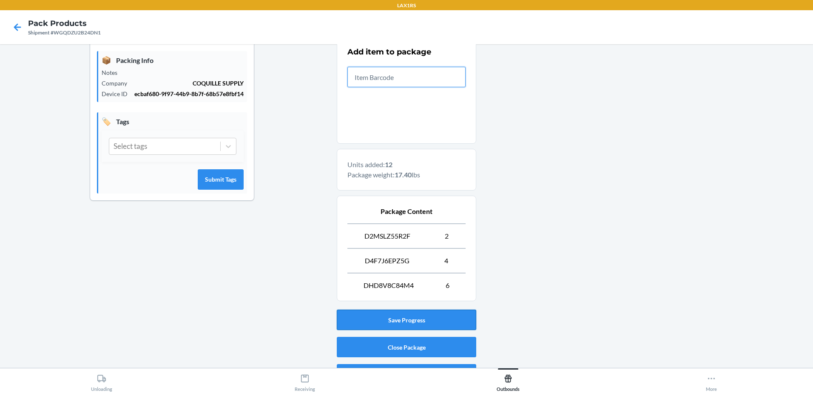
scroll to position [190, 0]
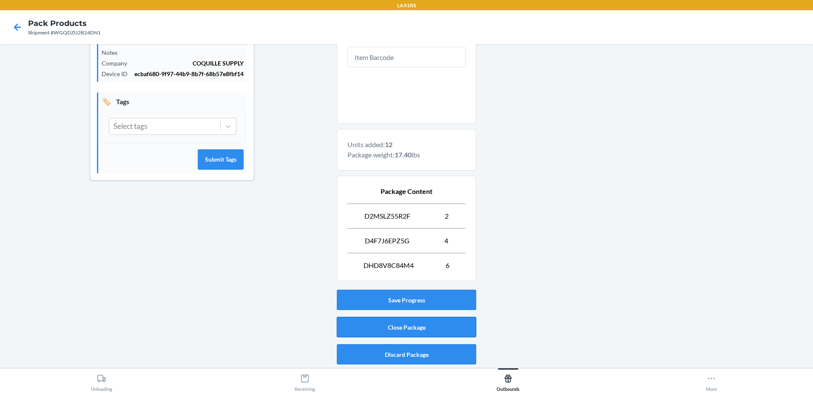
click at [410, 325] on button "Close Package" at bounding box center [407, 327] width 140 height 20
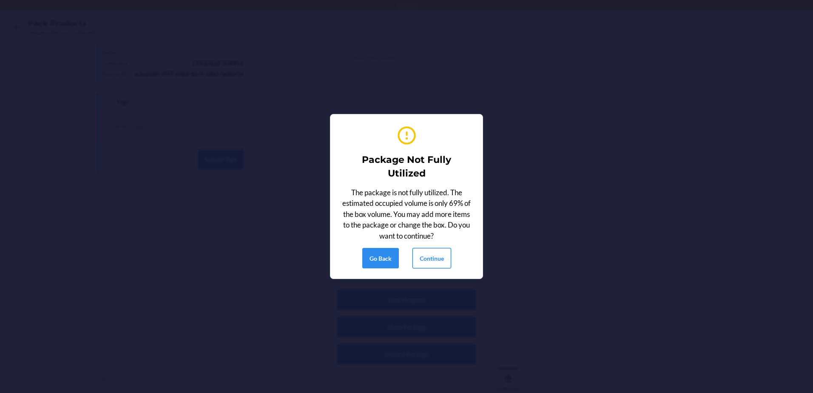
click at [423, 258] on button "Continue" at bounding box center [432, 258] width 39 height 20
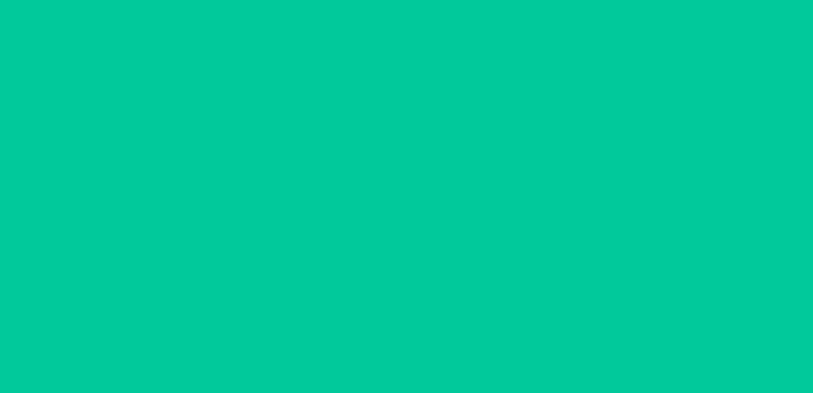
scroll to position [17, 0]
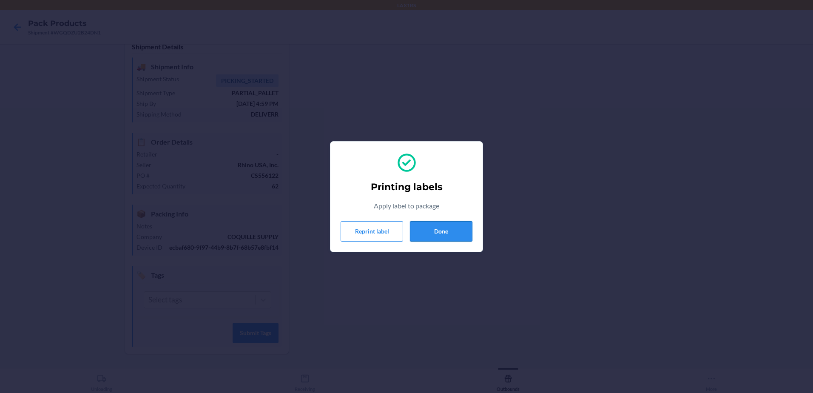
click at [440, 226] on button "Done" at bounding box center [441, 231] width 63 height 20
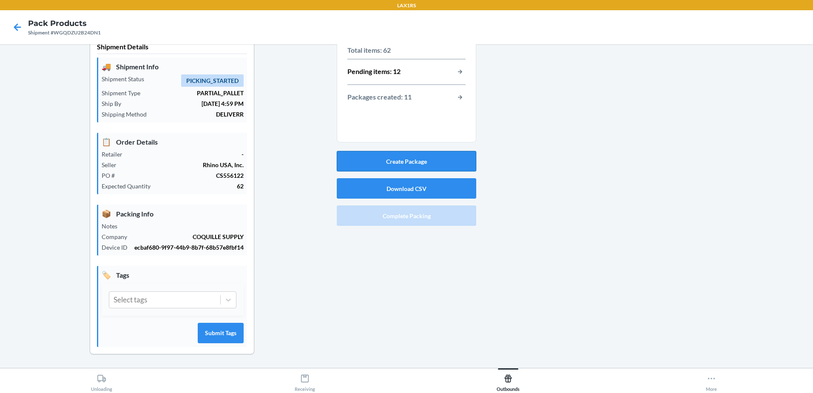
click at [424, 158] on button "Create Package" at bounding box center [407, 161] width 140 height 20
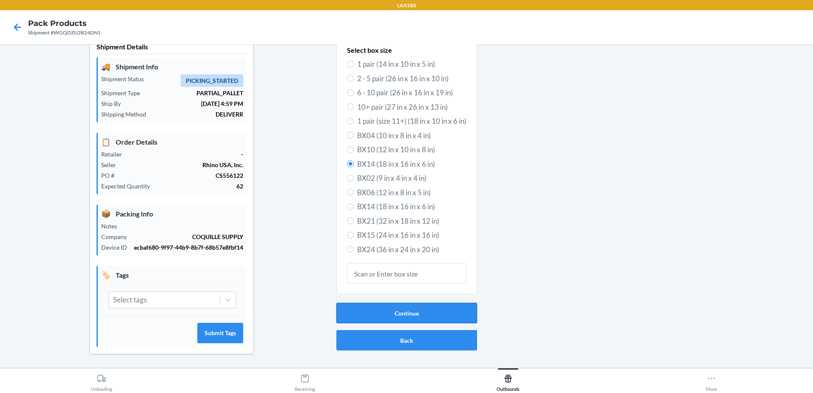
click at [403, 306] on button "Continue" at bounding box center [407, 313] width 141 height 20
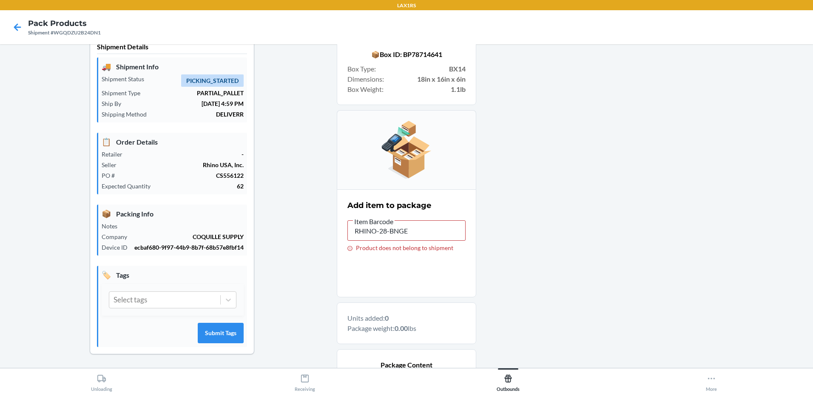
type input "RHI NO-28-BNGE"
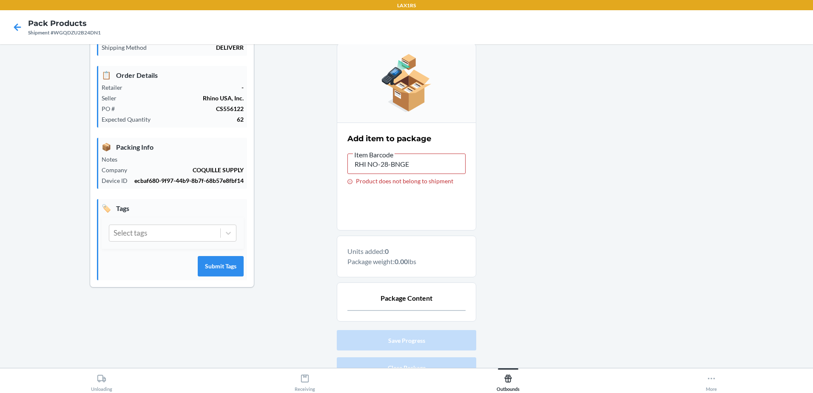
scroll to position [124, 0]
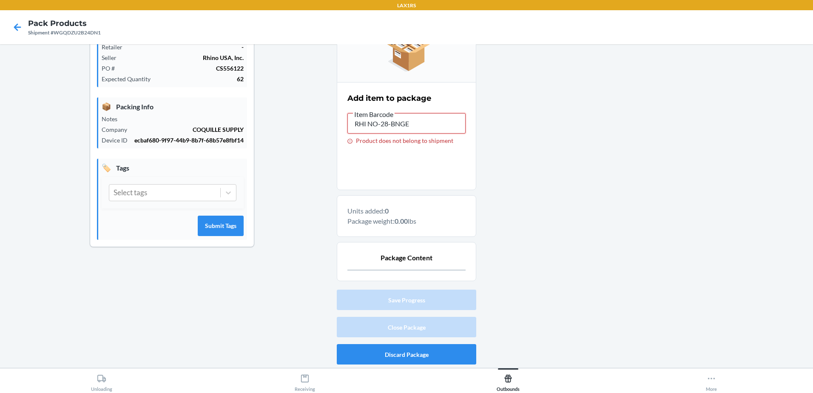
drag, startPoint x: 415, startPoint y: 120, endPoint x: 252, endPoint y: 156, distance: 166.8
click at [252, 156] on div "Shipment Details 🚚 Shipment Info Shipment Status PICKING_STARTED Shipment Type …" at bounding box center [407, 147] width 800 height 441
type input "DDD9MJB3UPX"
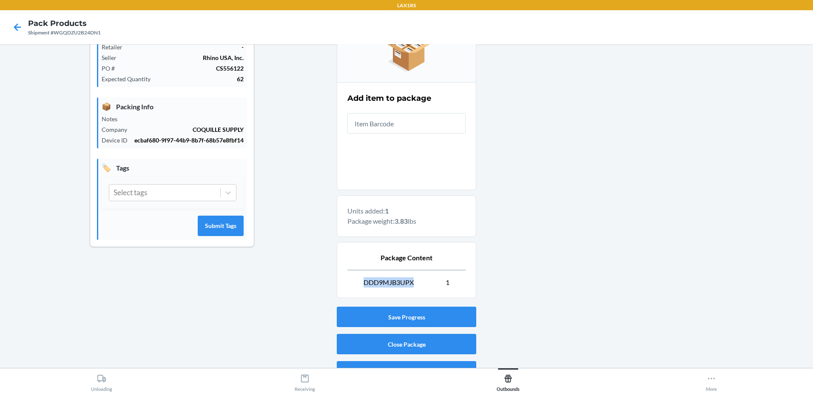
drag, startPoint x: 360, startPoint y: 282, endPoint x: 414, endPoint y: 286, distance: 53.8
click at [414, 286] on p "DDD9MJB3UPX 1" at bounding box center [407, 282] width 118 height 10
drag, startPoint x: 414, startPoint y: 286, endPoint x: 407, endPoint y: 284, distance: 7.1
copy span "DDD9MJB3UPX"
click at [402, 128] on input "text" at bounding box center [407, 123] width 118 height 20
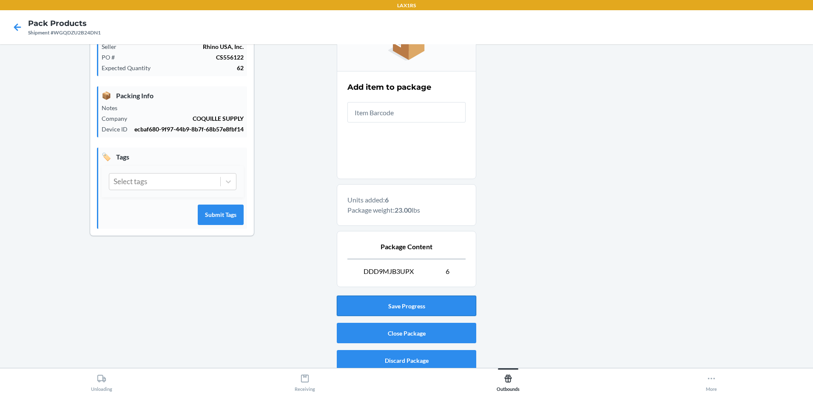
scroll to position [141, 0]
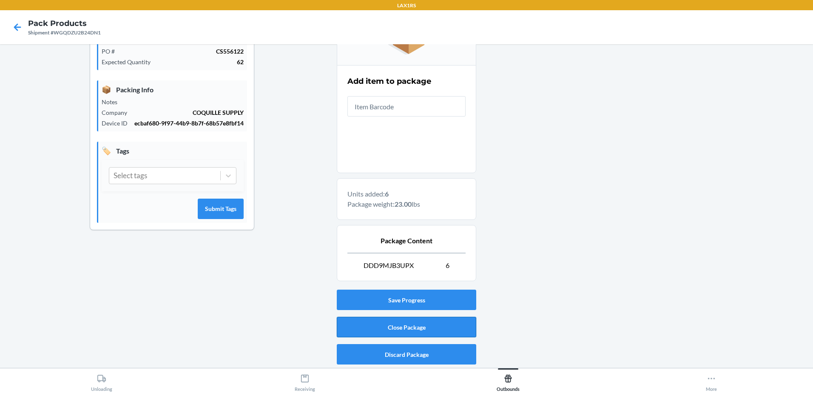
click at [387, 326] on button "Close Package" at bounding box center [407, 327] width 140 height 20
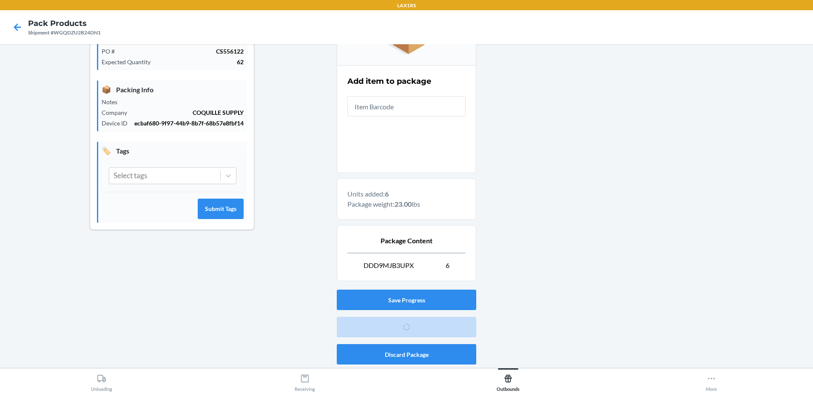
scroll to position [17, 0]
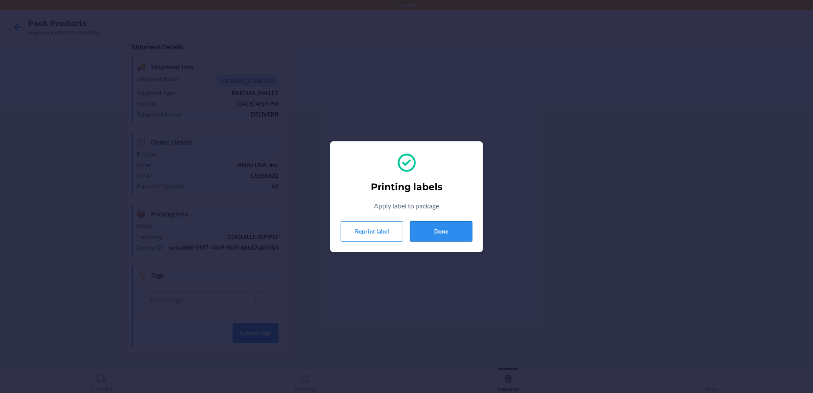
click at [443, 233] on button "Done" at bounding box center [441, 231] width 63 height 20
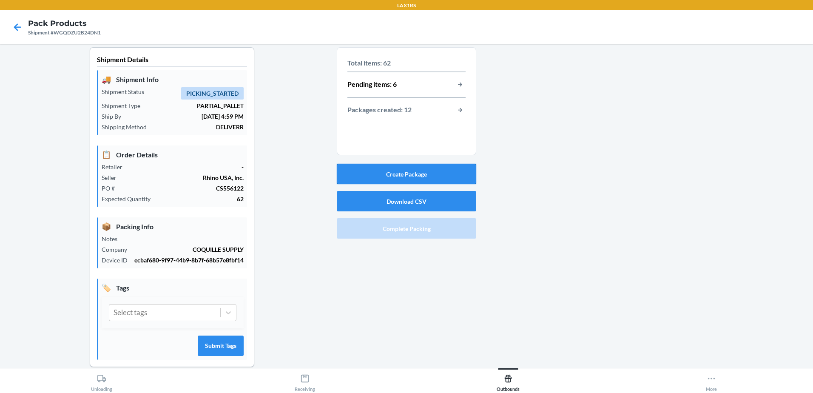
scroll to position [0, 0]
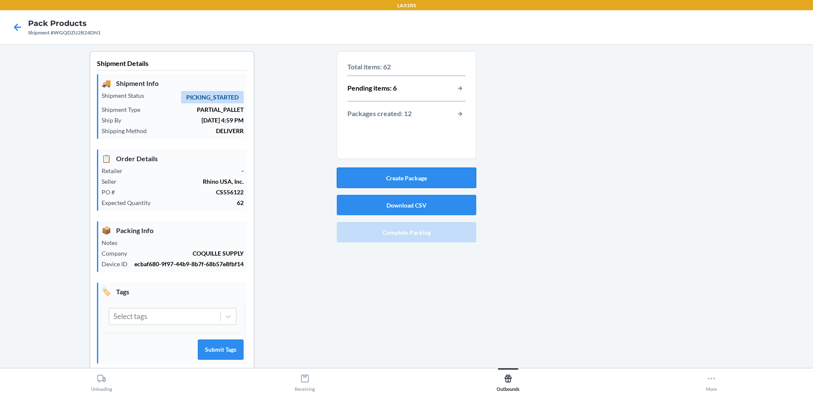
click at [409, 174] on button "Create Package" at bounding box center [407, 178] width 140 height 20
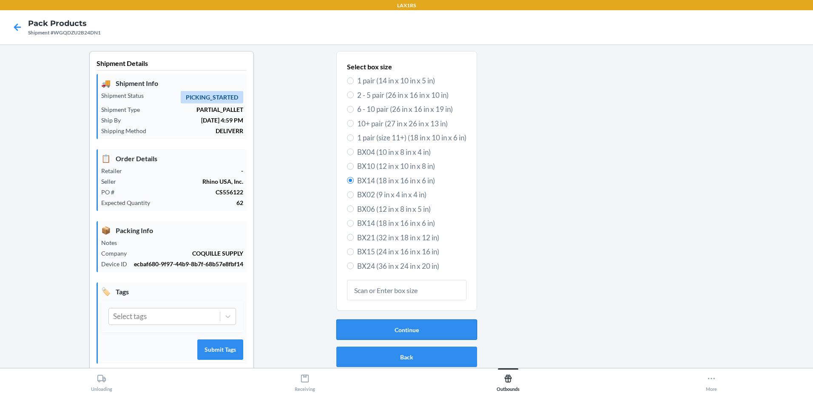
click at [394, 332] on button "Continue" at bounding box center [407, 330] width 141 height 20
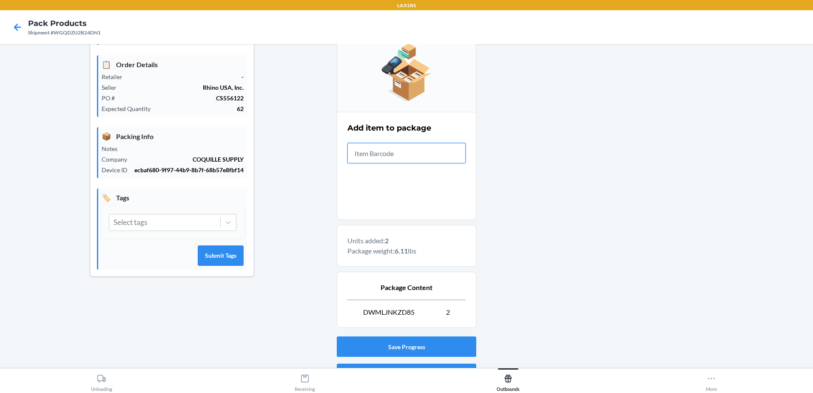
scroll to position [141, 0]
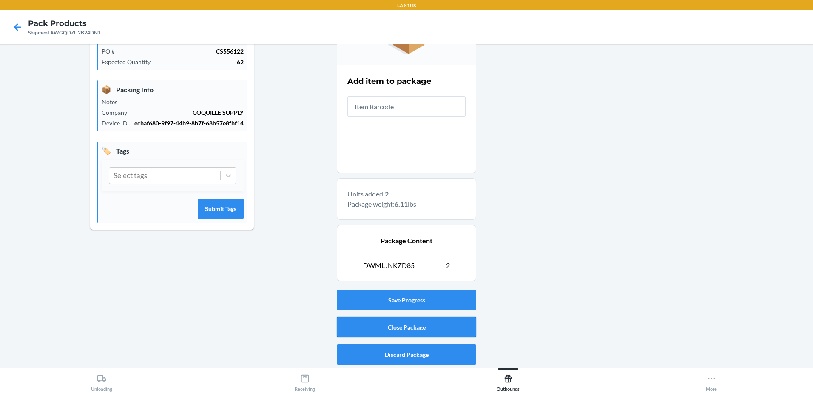
click at [388, 327] on button "Close Package" at bounding box center [407, 327] width 140 height 20
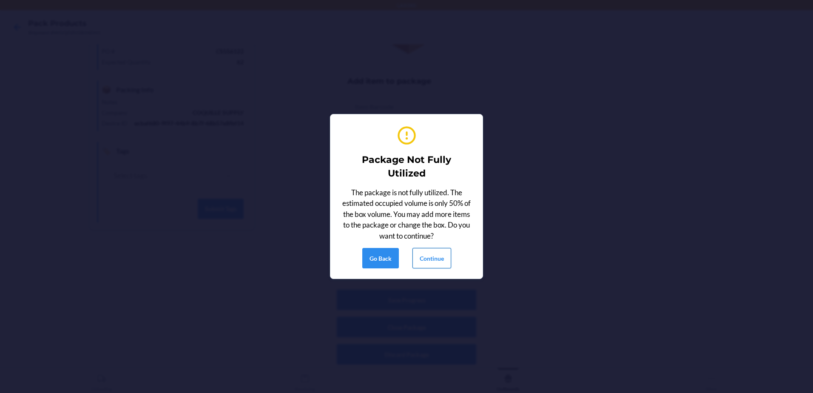
click at [428, 259] on button "Continue" at bounding box center [432, 258] width 39 height 20
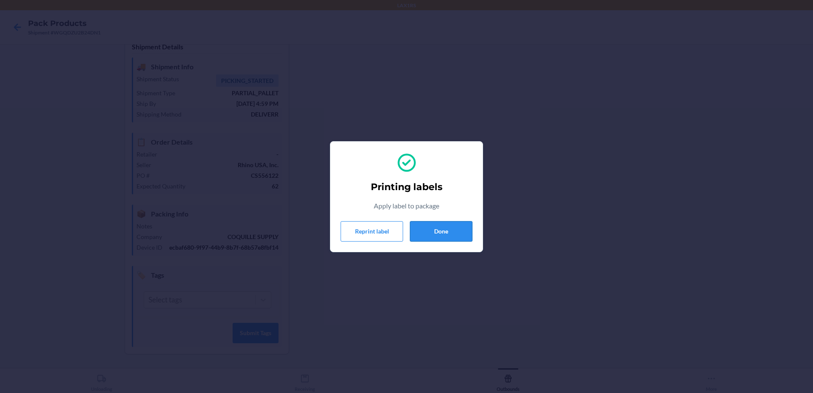
click at [444, 232] on button "Done" at bounding box center [441, 231] width 63 height 20
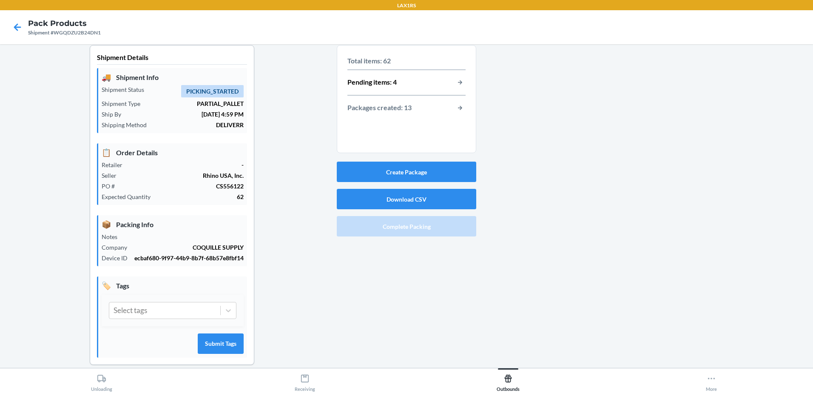
scroll to position [0, 0]
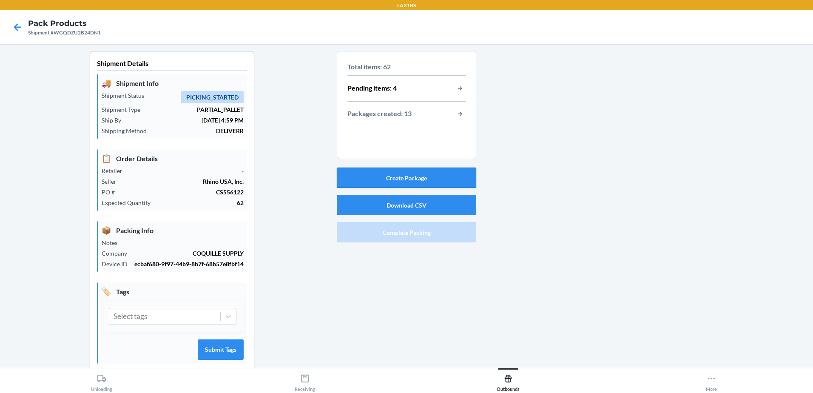
click at [404, 176] on button "Create Package" at bounding box center [407, 178] width 140 height 20
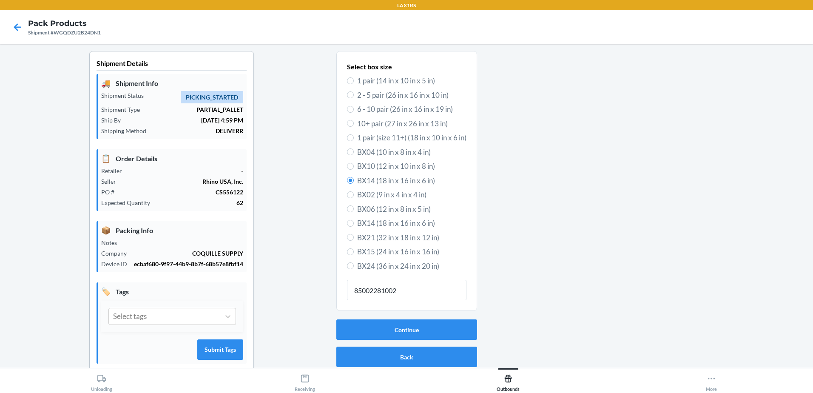
type input "850022810022"
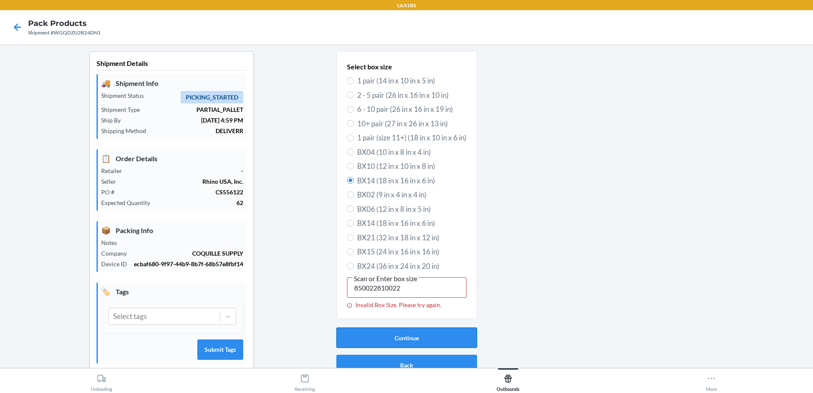
click at [394, 334] on button "Continue" at bounding box center [407, 338] width 141 height 20
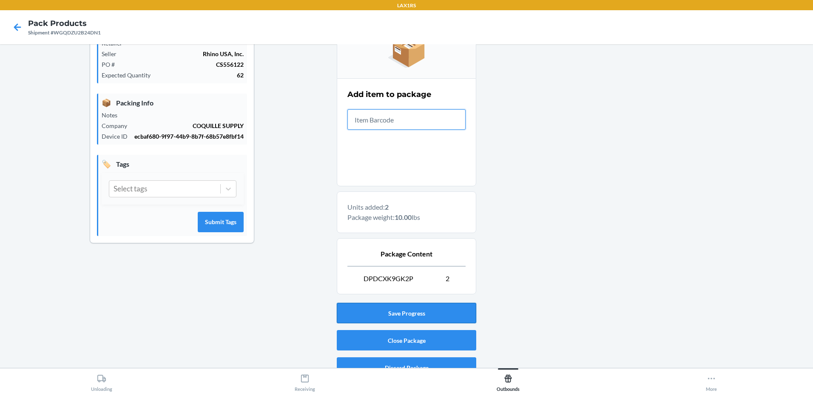
scroll to position [141, 0]
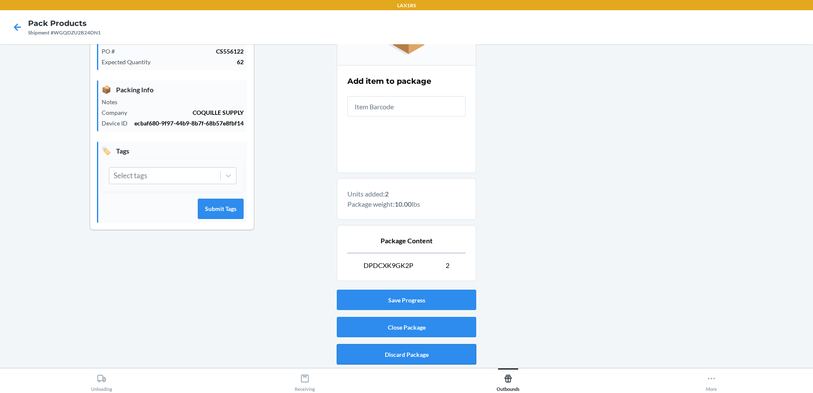
click at [414, 354] on button "Discard Package" at bounding box center [407, 354] width 140 height 20
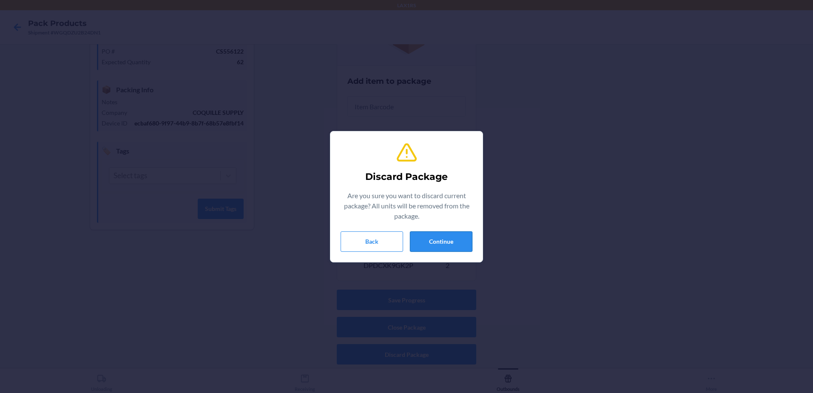
click at [451, 240] on button "Continue" at bounding box center [441, 241] width 63 height 20
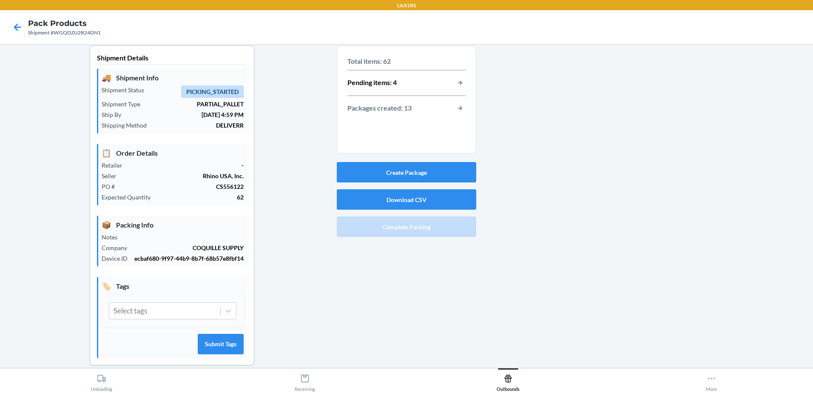
scroll to position [0, 0]
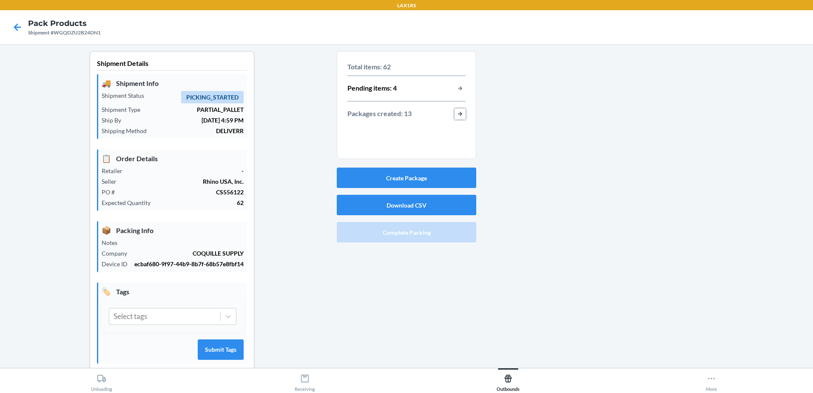
click at [458, 113] on button "button-view-packages-created" at bounding box center [460, 113] width 11 height 11
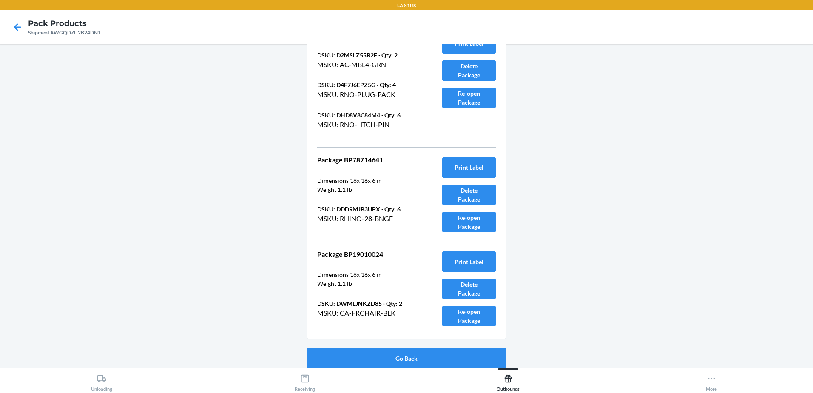
scroll to position [1037, 0]
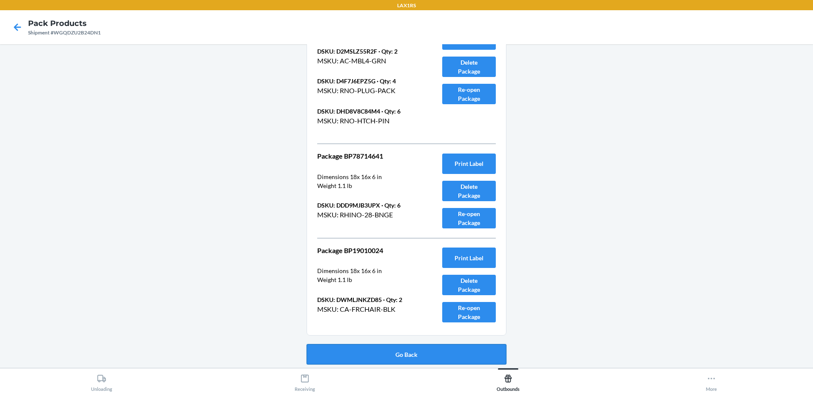
click at [403, 350] on button "Go Back" at bounding box center [407, 354] width 200 height 20
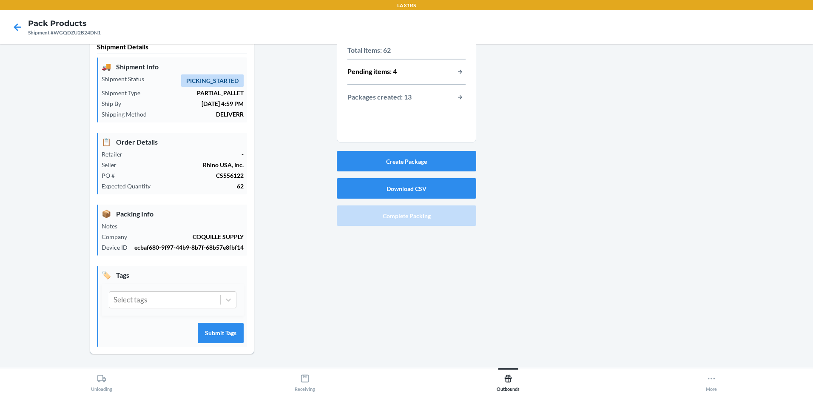
scroll to position [0, 0]
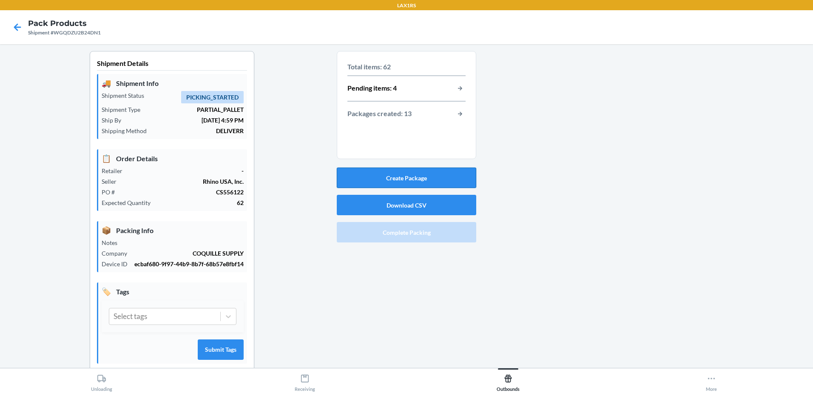
click at [403, 177] on button "Create Package" at bounding box center [407, 178] width 140 height 20
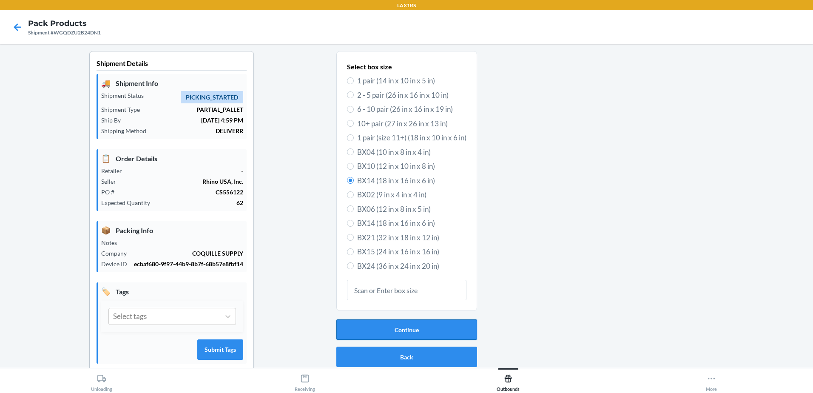
click at [419, 329] on button "Continue" at bounding box center [407, 330] width 141 height 20
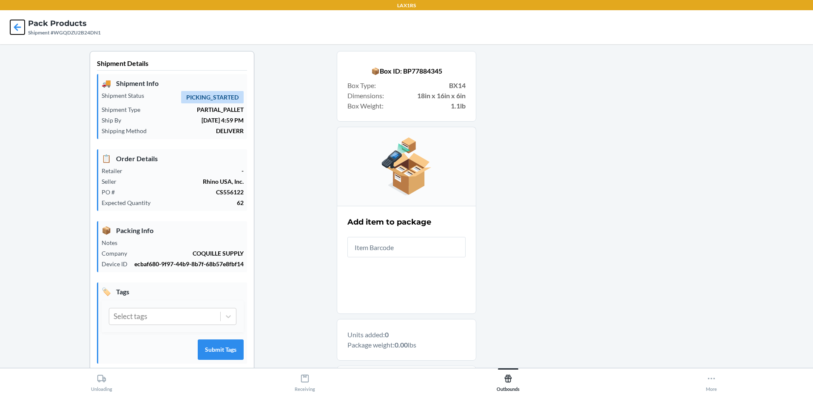
click at [19, 22] on icon at bounding box center [17, 27] width 14 height 14
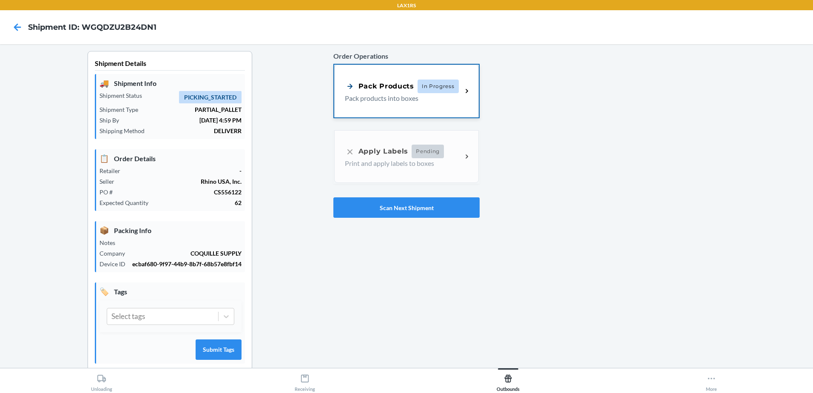
click at [404, 91] on div "Pack Products" at bounding box center [379, 86] width 69 height 11
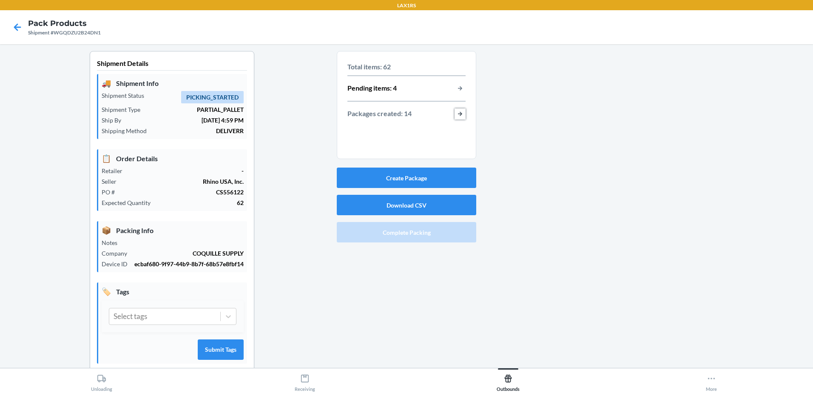
click at [459, 114] on button "button-view-packages-created" at bounding box center [460, 113] width 11 height 11
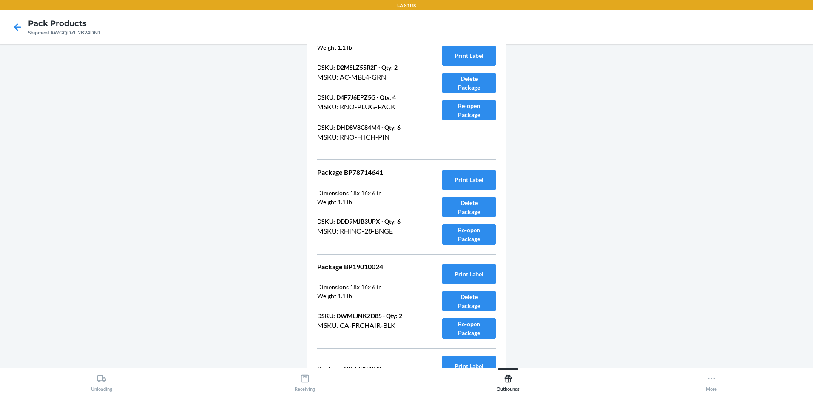
scroll to position [1127, 0]
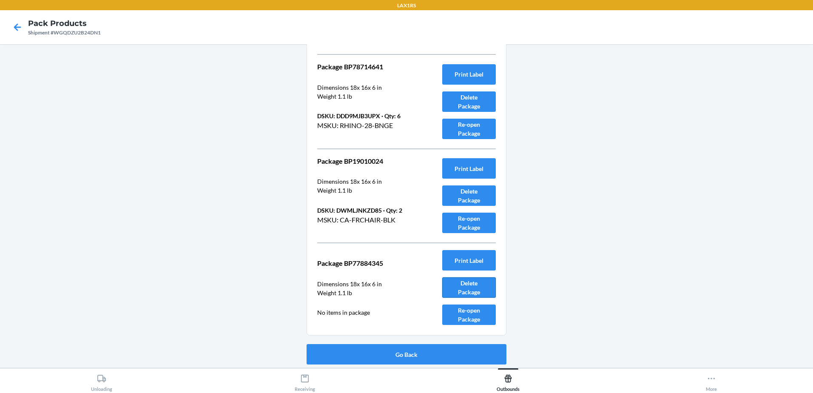
click at [471, 287] on button "Delete Package" at bounding box center [469, 287] width 54 height 20
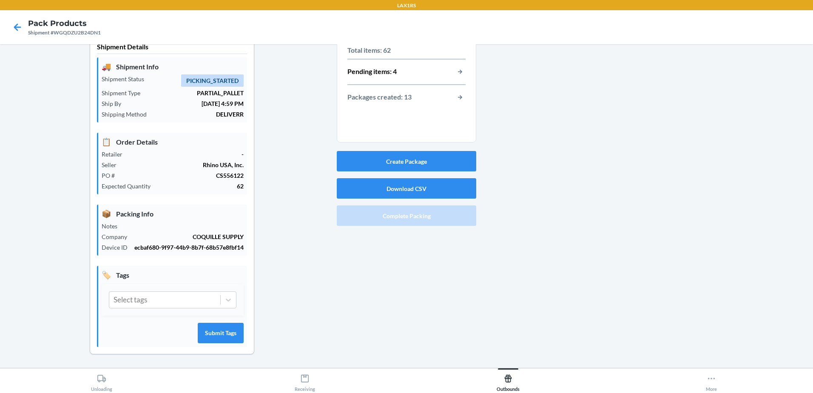
scroll to position [0, 0]
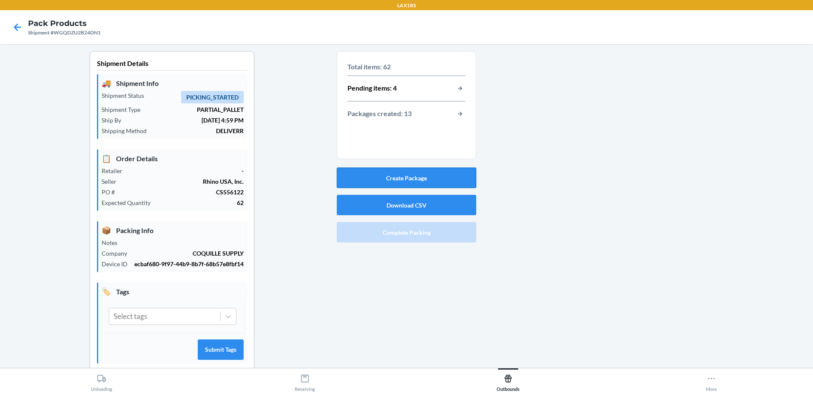
click at [405, 177] on button "Create Package" at bounding box center [407, 178] width 140 height 20
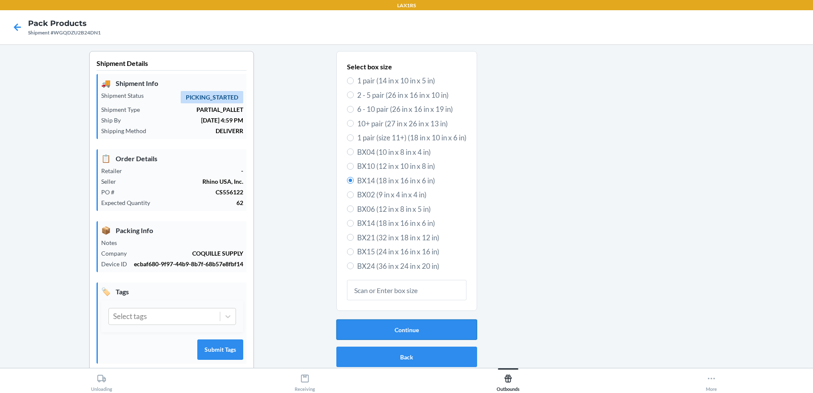
click at [431, 328] on button "Continue" at bounding box center [407, 330] width 141 height 20
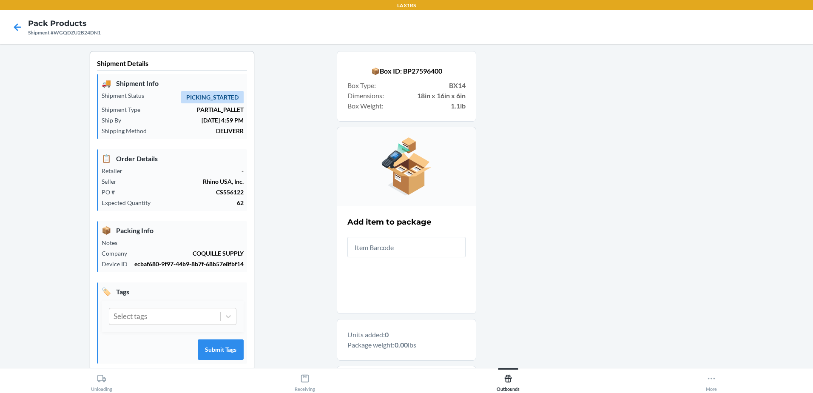
scroll to position [124, 0]
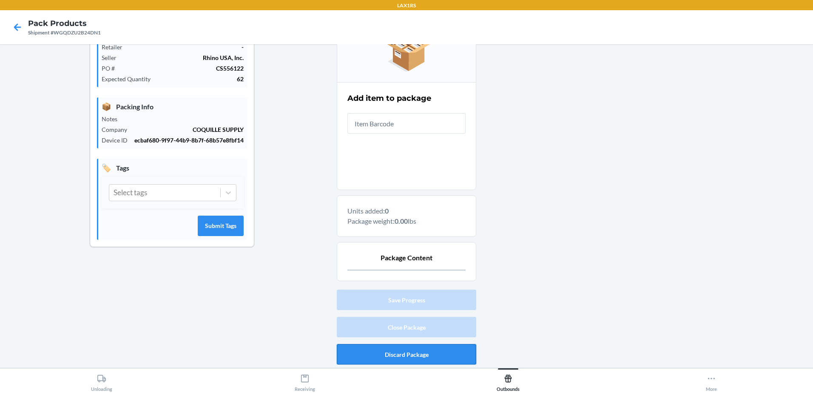
click at [420, 354] on button "Discard Package" at bounding box center [407, 354] width 140 height 20
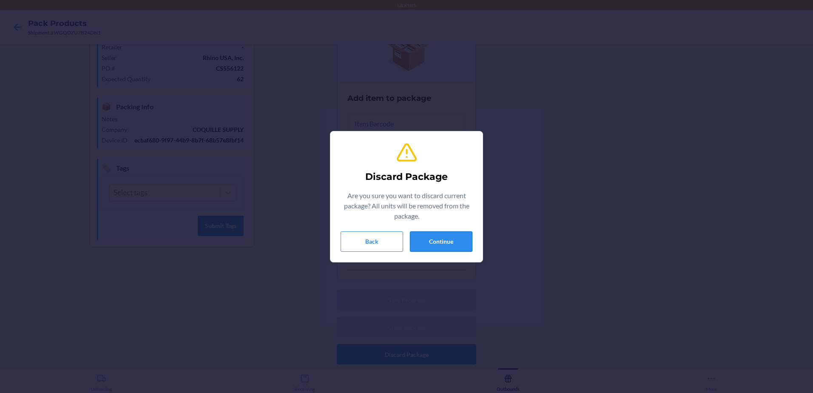
click at [445, 238] on button "Continue" at bounding box center [441, 241] width 63 height 20
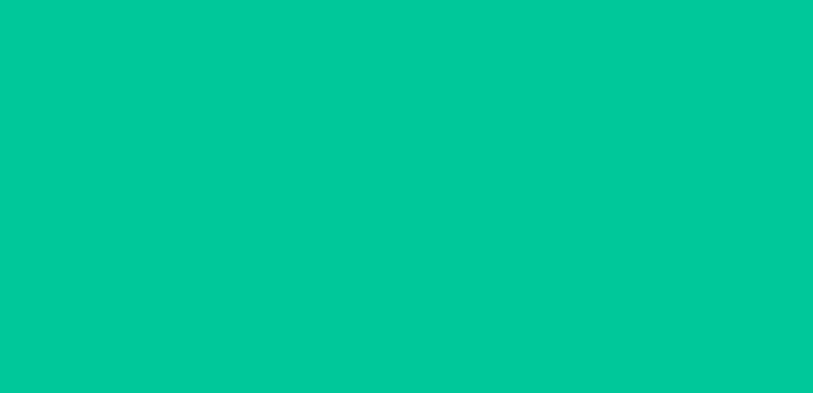
scroll to position [17, 0]
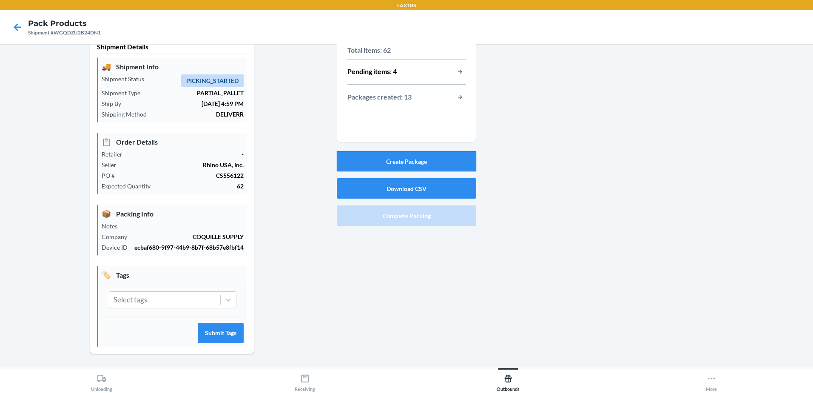
click at [441, 164] on button "Create Package" at bounding box center [407, 161] width 140 height 20
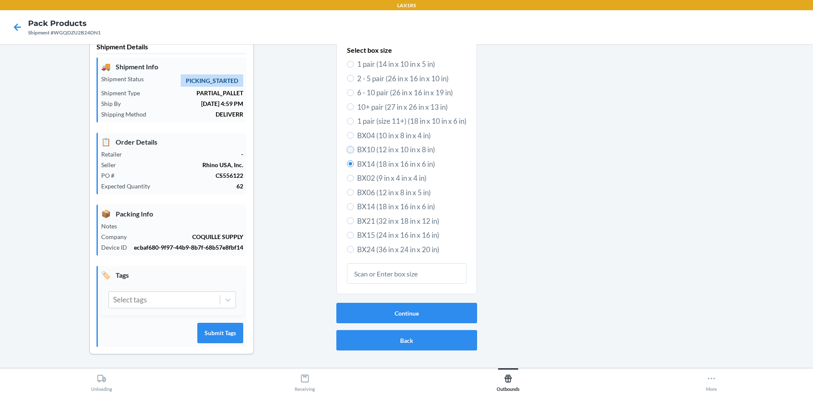
click at [348, 150] on input "BX10 (12 in x 10 in x 8 in)" at bounding box center [350, 149] width 7 height 7
radio input "true"
radio input "false"
click at [414, 314] on button "Continue" at bounding box center [407, 313] width 141 height 20
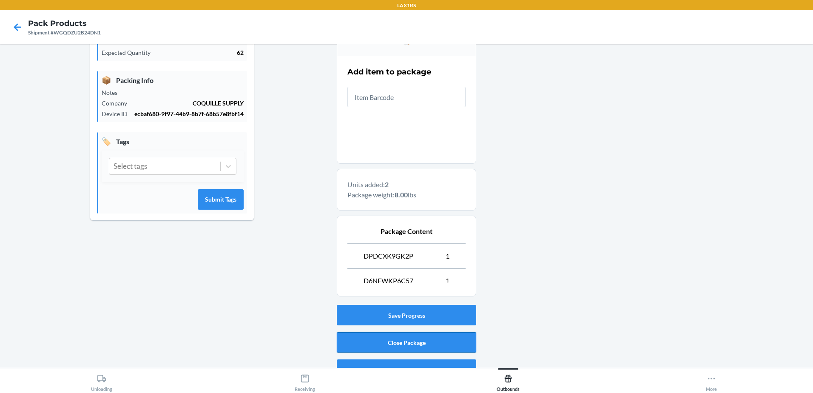
scroll to position [165, 0]
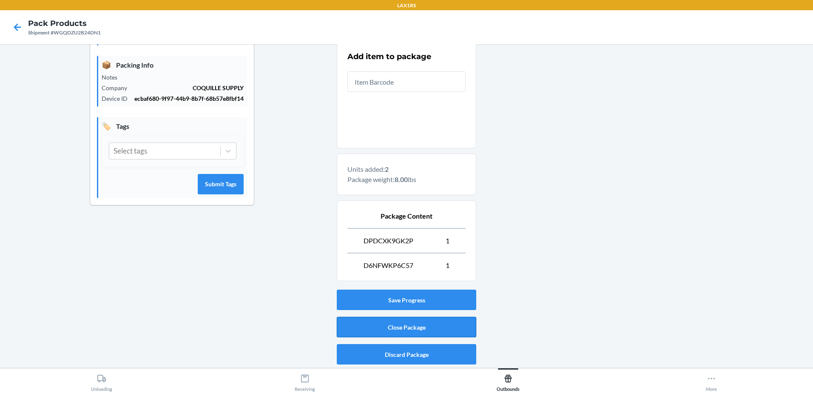
click at [433, 325] on button "Close Package" at bounding box center [407, 327] width 140 height 20
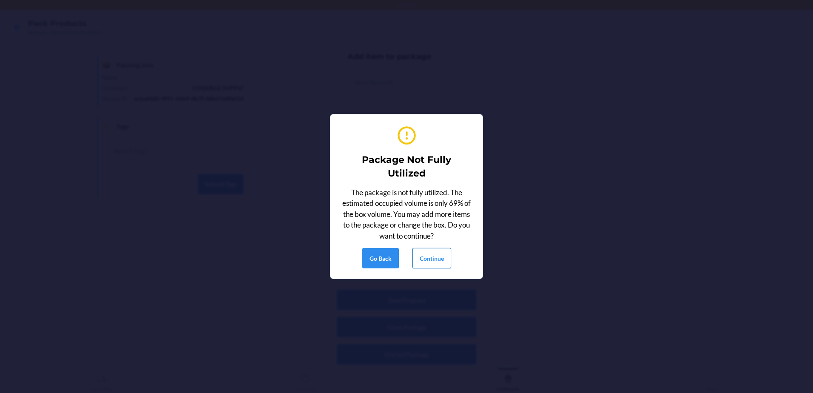
click at [431, 260] on button "Continue" at bounding box center [432, 258] width 39 height 20
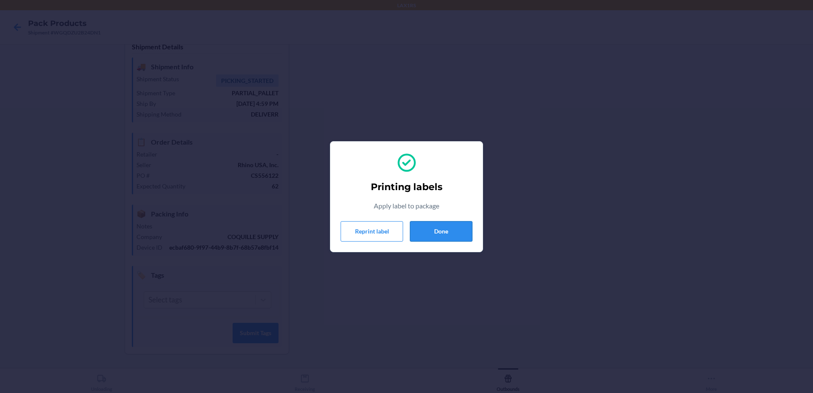
click at [462, 232] on button "Done" at bounding box center [441, 231] width 63 height 20
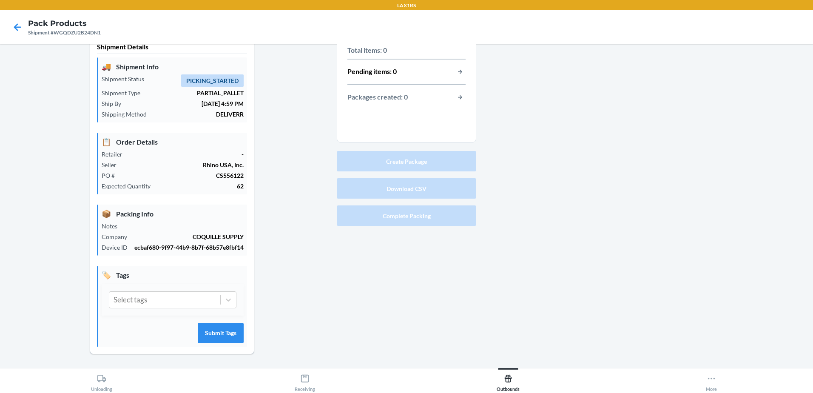
scroll to position [0, 0]
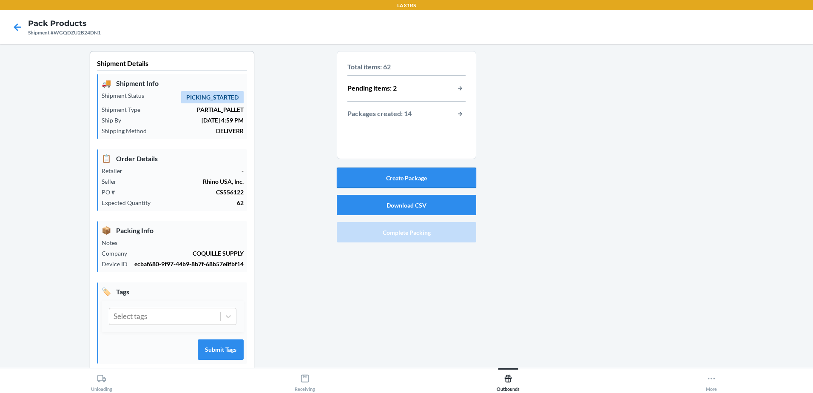
click at [399, 171] on button "Create Package" at bounding box center [407, 178] width 140 height 20
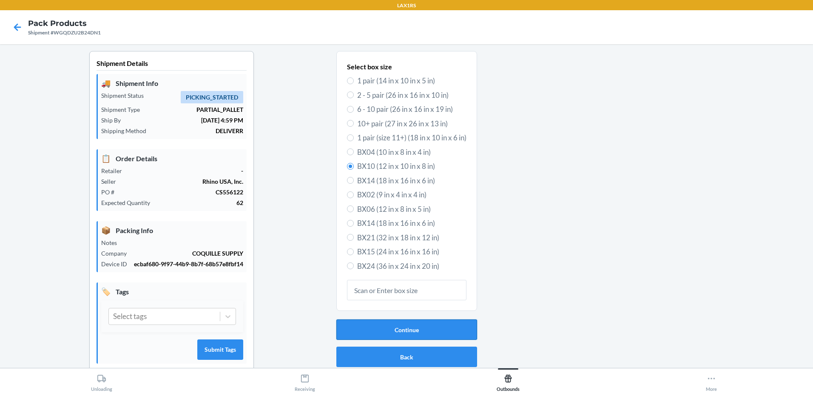
click at [400, 328] on button "Continue" at bounding box center [407, 330] width 141 height 20
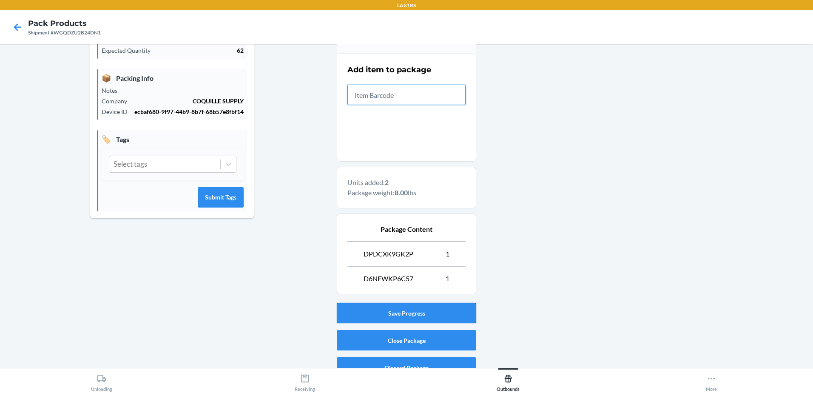
scroll to position [165, 0]
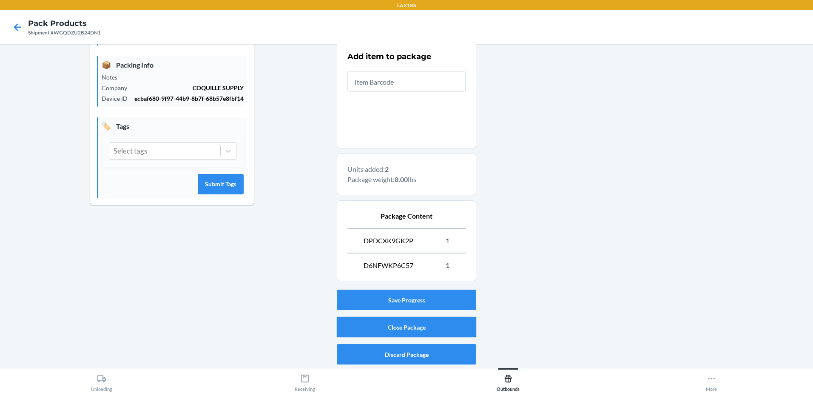
click at [458, 320] on button "Close Package" at bounding box center [407, 327] width 140 height 20
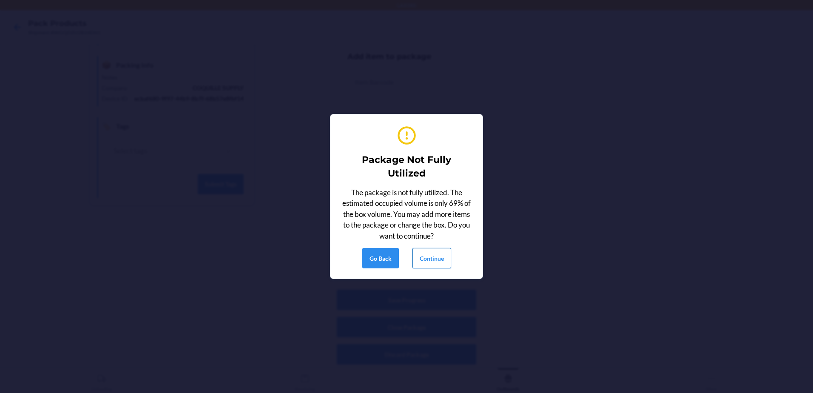
click at [431, 258] on button "Continue" at bounding box center [432, 258] width 39 height 20
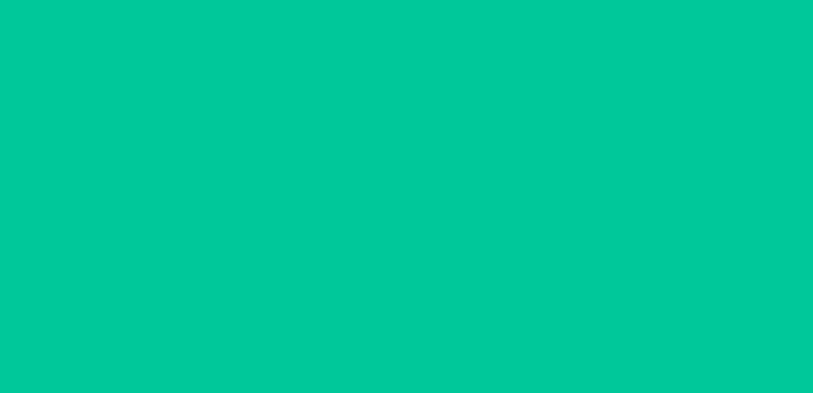
scroll to position [17, 0]
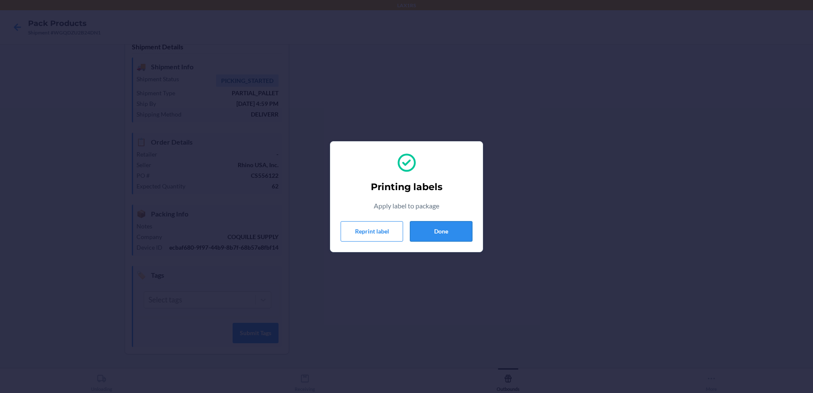
click at [440, 232] on button "Done" at bounding box center [441, 231] width 63 height 20
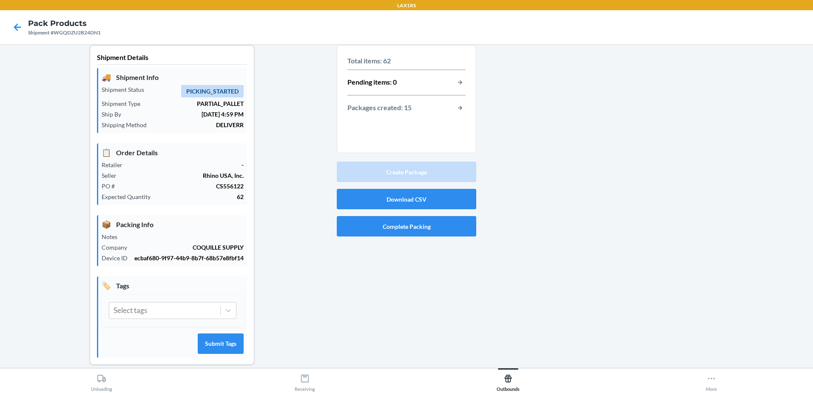
scroll to position [0, 0]
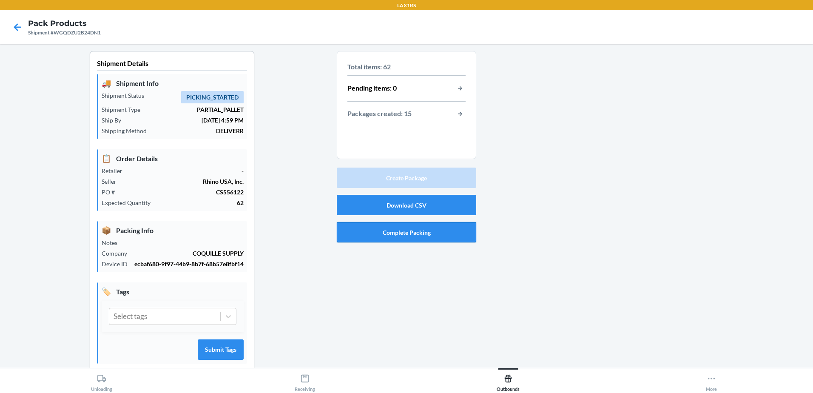
click at [424, 233] on button "Complete Packing" at bounding box center [407, 232] width 140 height 20
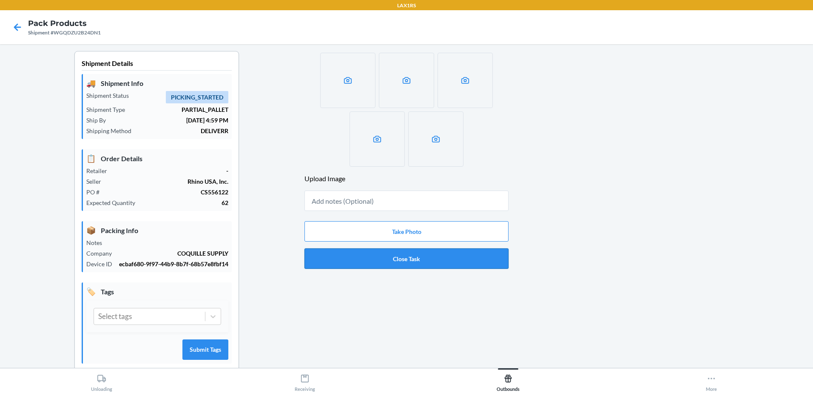
click at [435, 260] on button "Close Task" at bounding box center [407, 258] width 204 height 20
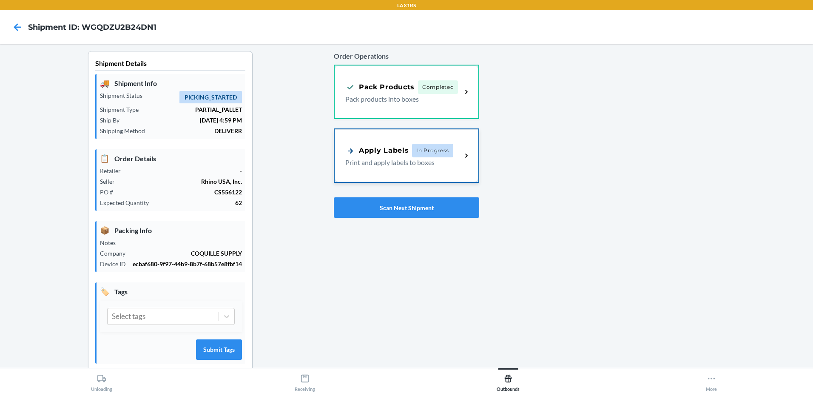
click at [408, 161] on p "Print and apply labels to boxes" at bounding box center [400, 162] width 110 height 10
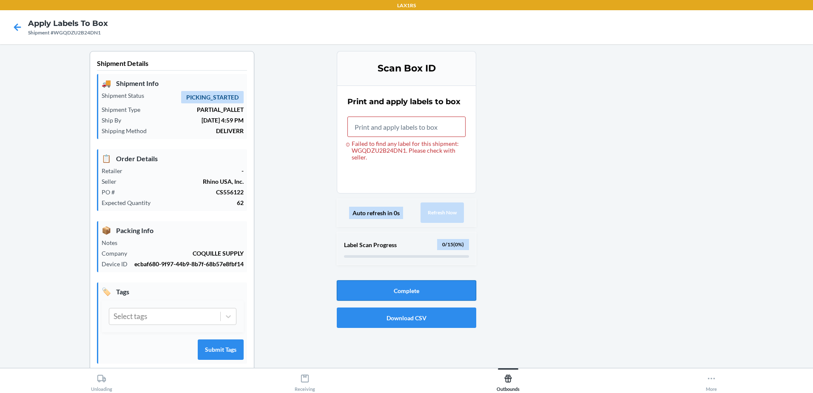
click at [417, 291] on button "Complete" at bounding box center [407, 290] width 140 height 20
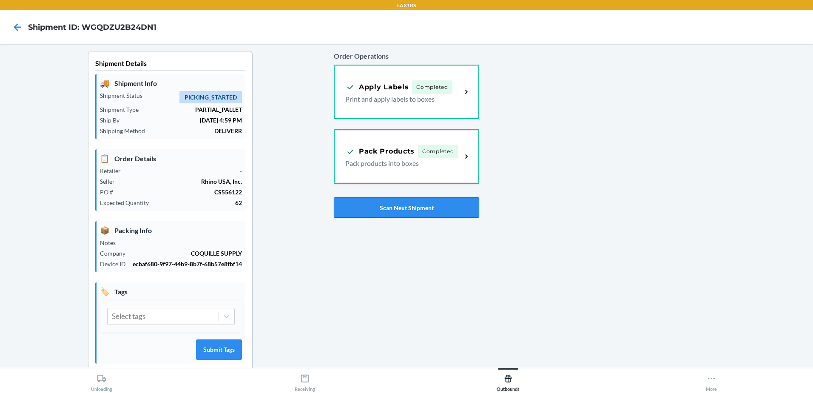
click at [450, 204] on button "Scan Next Shipment" at bounding box center [407, 207] width 146 height 20
click at [409, 208] on button "Scan Next Shipment" at bounding box center [407, 207] width 146 height 20
